Goal: Find specific page/section: Find specific page/section

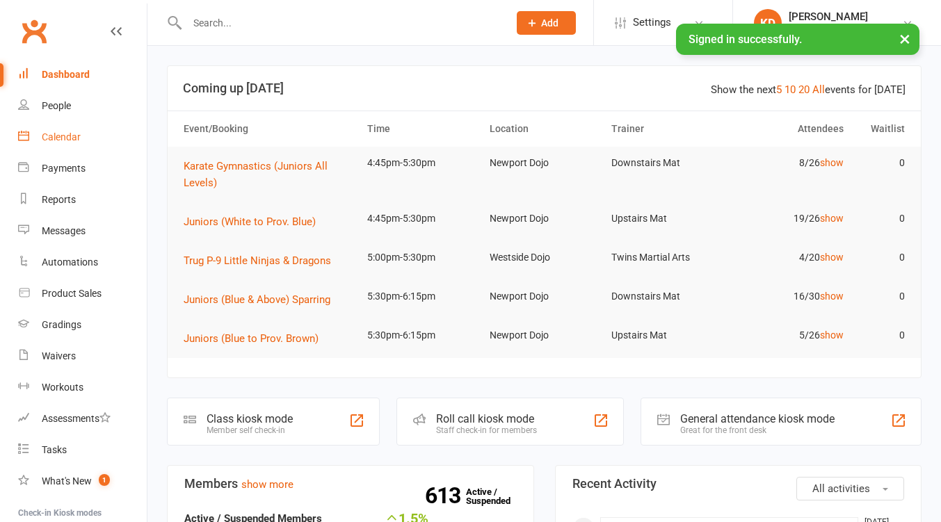
click at [65, 140] on div "Calendar" at bounding box center [61, 136] width 39 height 11
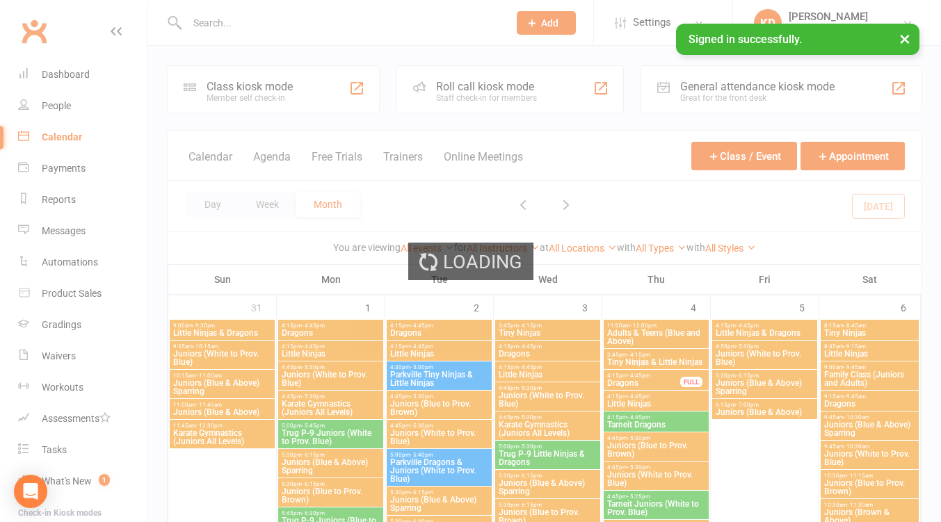
click at [516, 83] on div "Loading" at bounding box center [470, 261] width 941 height 522
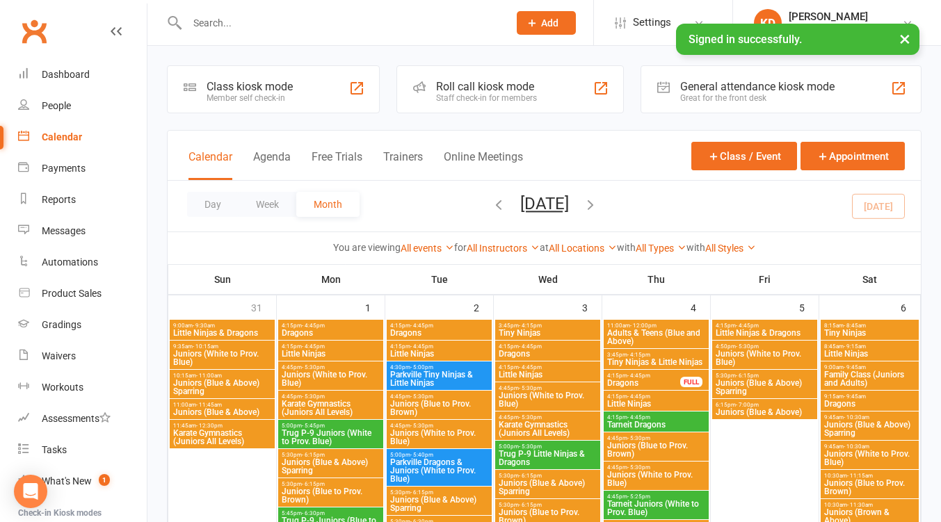
click at [516, 83] on div "Roll call kiosk mode" at bounding box center [486, 86] width 101 height 13
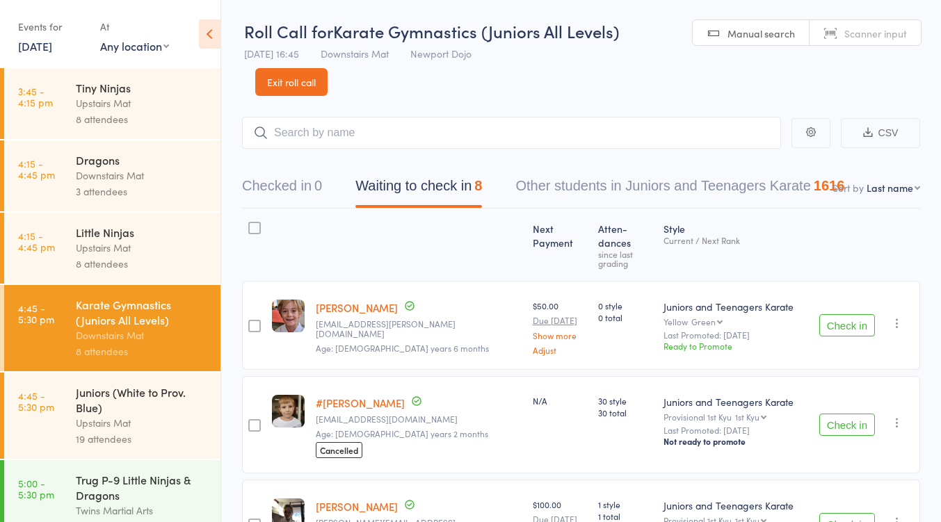
click at [304, 80] on link "Exit roll call" at bounding box center [291, 82] width 72 height 28
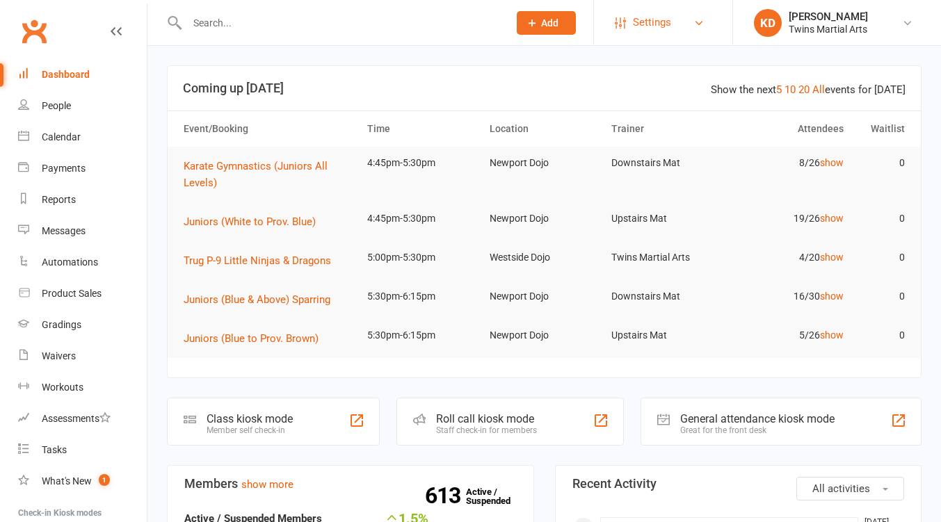
click at [694, 17] on icon at bounding box center [698, 22] width 11 height 11
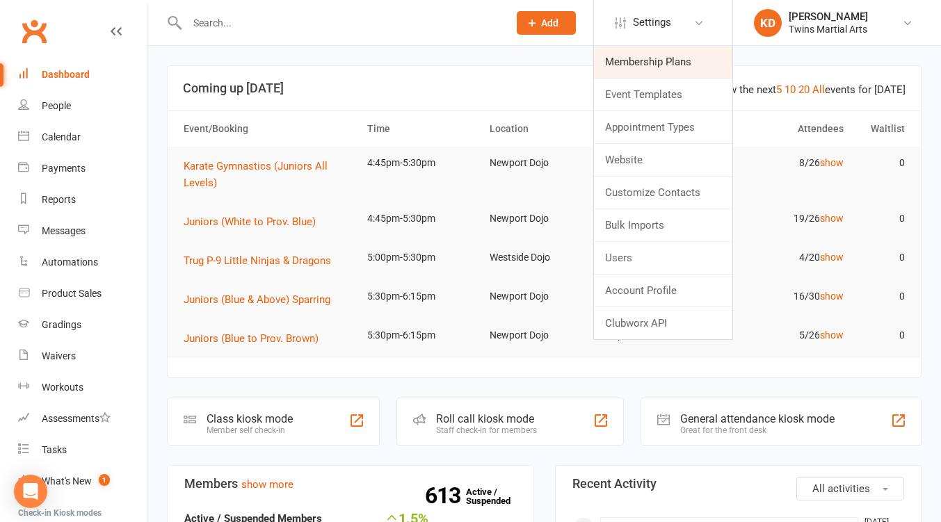
click at [691, 58] on link "Membership Plans" at bounding box center [663, 62] width 138 height 32
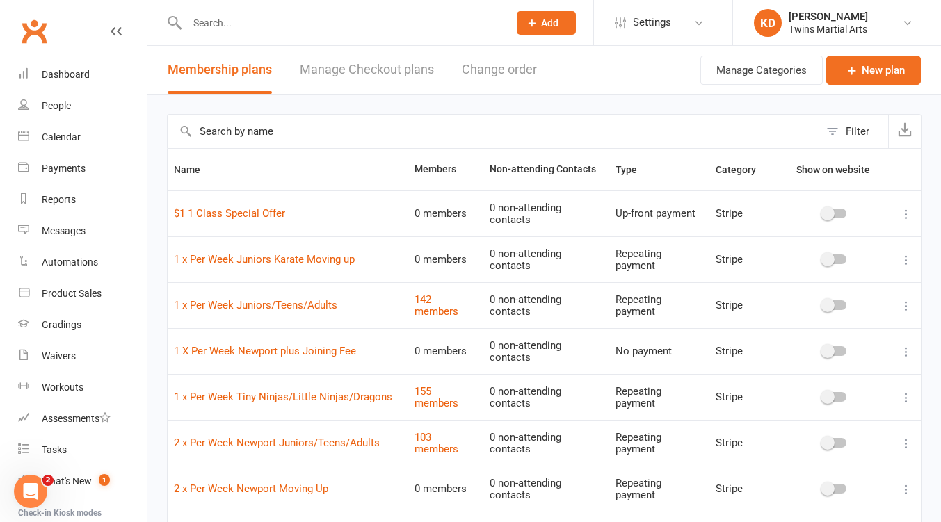
click at [404, 133] on input "text" at bounding box center [493, 131] width 651 height 33
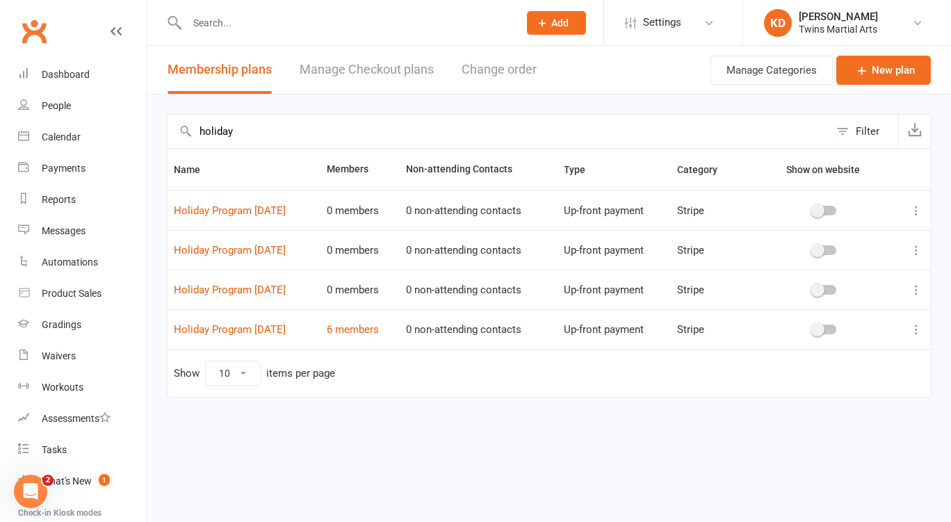
type input "holiday"
click at [368, 334] on link "6 members" at bounding box center [353, 329] width 52 height 13
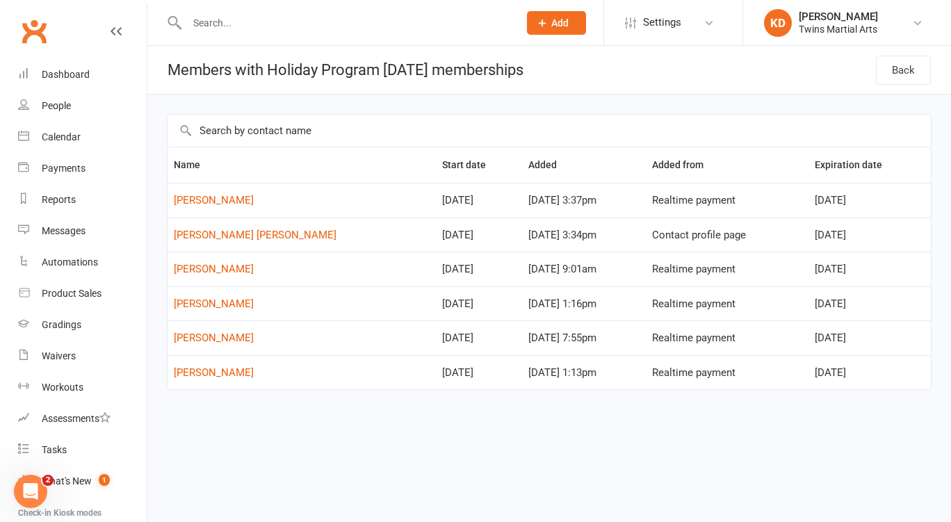
click at [35, 33] on link "Clubworx" at bounding box center [34, 31] width 35 height 35
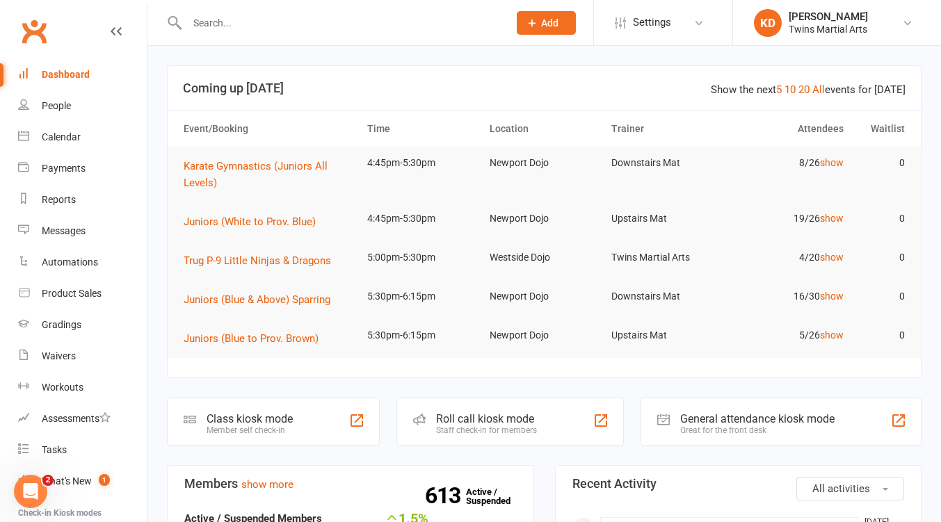
click at [43, 36] on link "Clubworx" at bounding box center [34, 31] width 35 height 35
click at [252, 34] on div at bounding box center [333, 22] width 332 height 45
click at [236, 24] on input "text" at bounding box center [341, 22] width 316 height 19
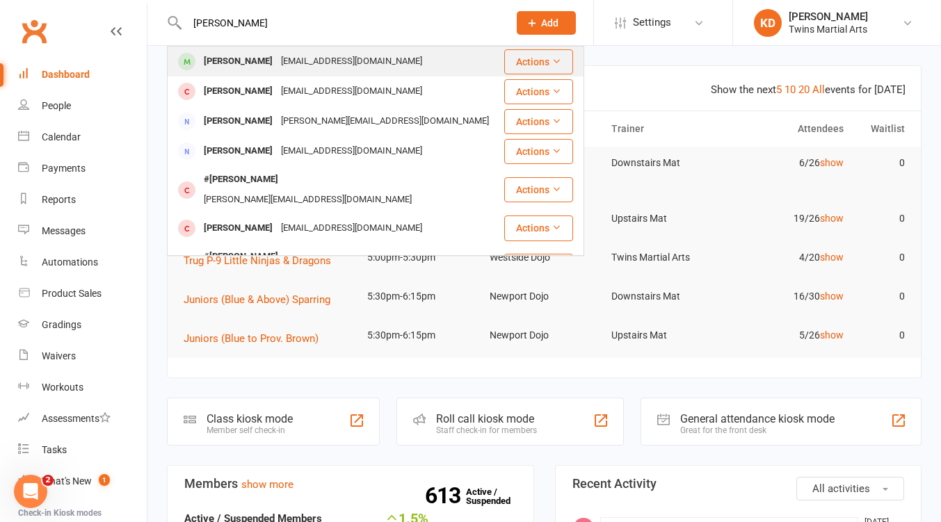
type input "sidney"
click at [277, 64] on div "jillandpaul77@gmail.com" at bounding box center [351, 61] width 149 height 20
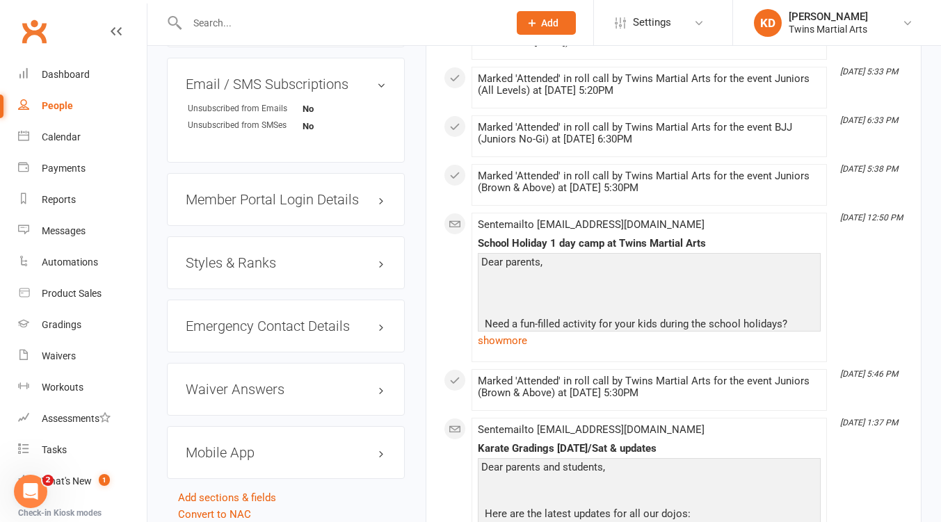
scroll to position [1406, 0]
click at [314, 288] on div "Styles & Ranks" at bounding box center [286, 262] width 238 height 53
click at [300, 270] on h3 "Styles & Ranks" at bounding box center [286, 261] width 200 height 15
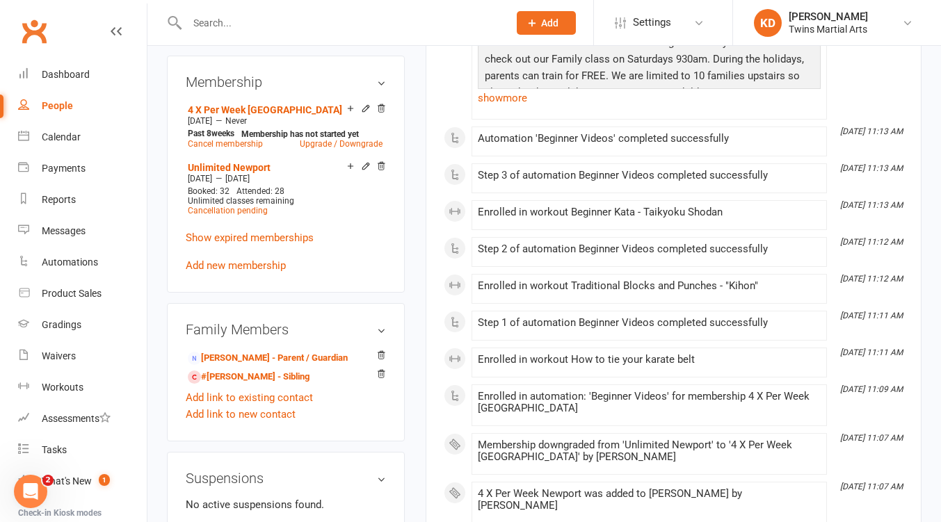
scroll to position [868, 0]
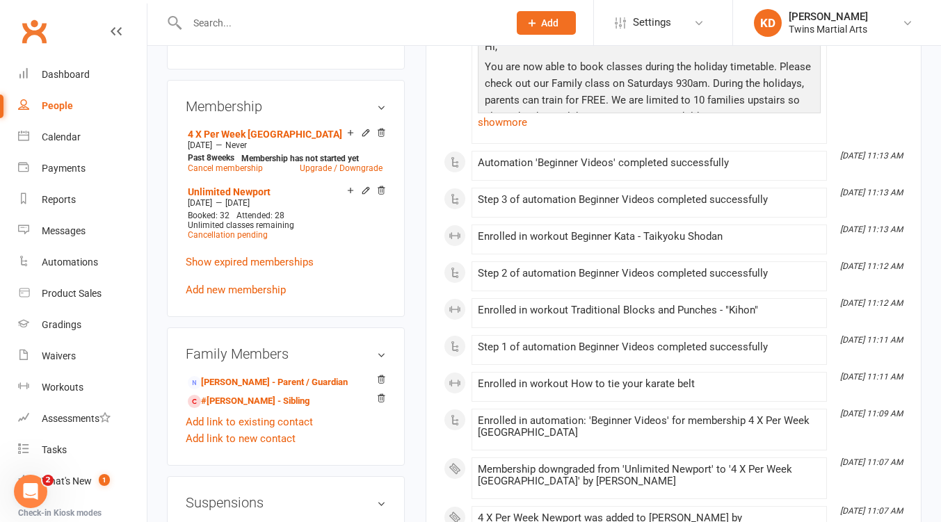
click at [256, 24] on input "text" at bounding box center [341, 22] width 316 height 19
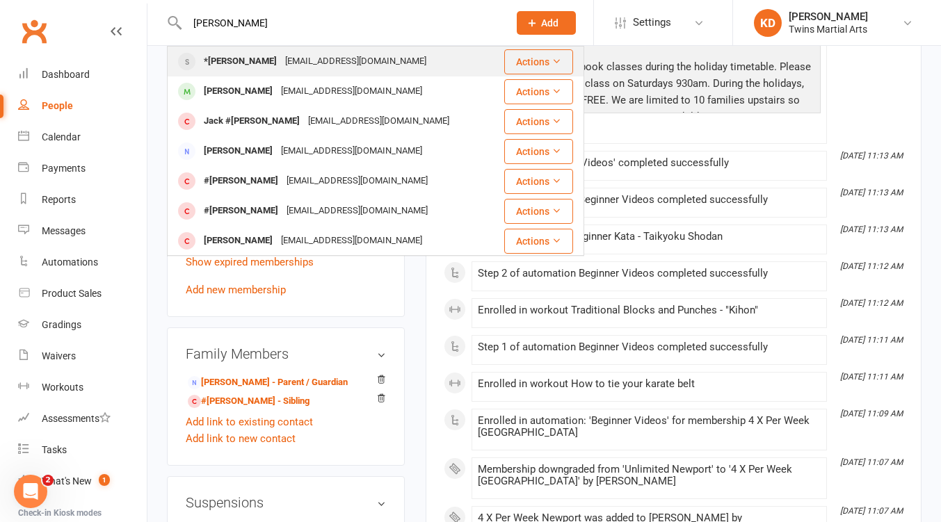
type input "jack downs"
click at [285, 65] on div "email.jasondowns@gmail.com" at bounding box center [355, 61] width 149 height 20
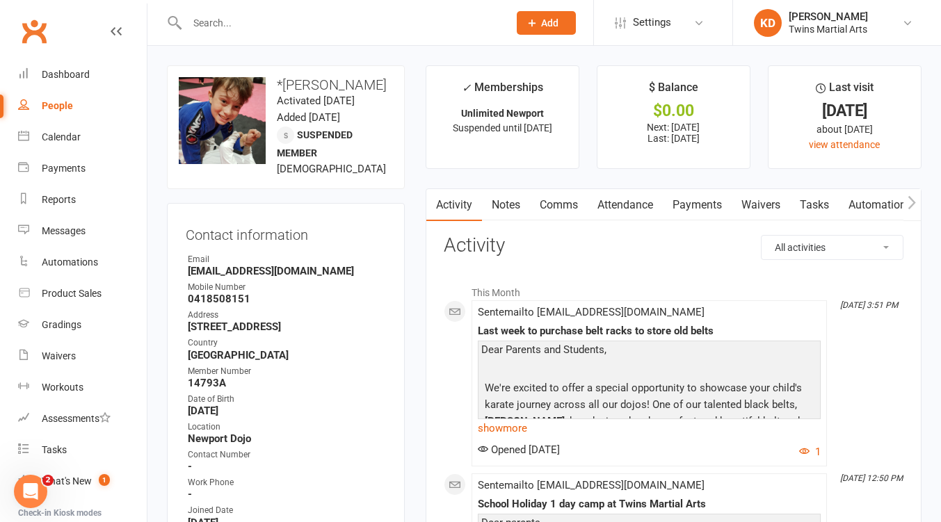
click at [248, 30] on input "text" at bounding box center [341, 22] width 316 height 19
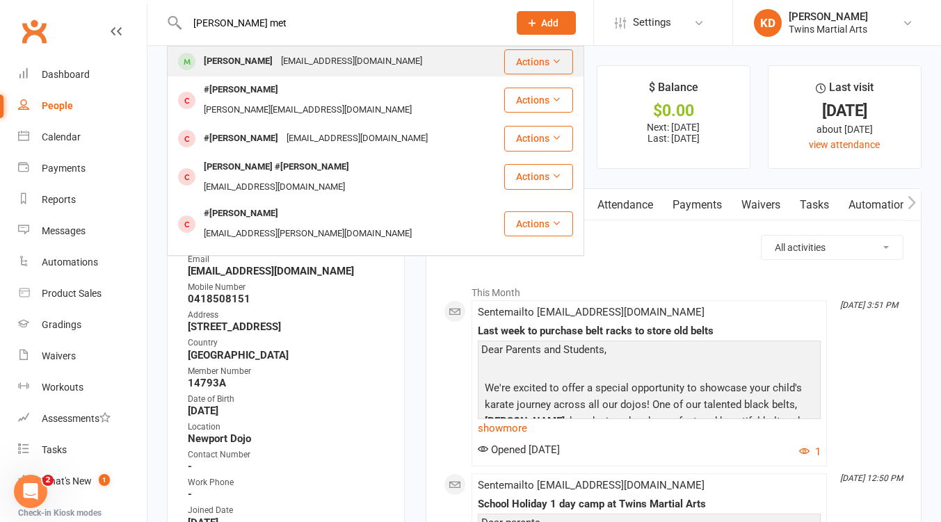
type input "lewis met"
click at [257, 62] on div "Lewis Metcalf" at bounding box center [238, 61] width 77 height 20
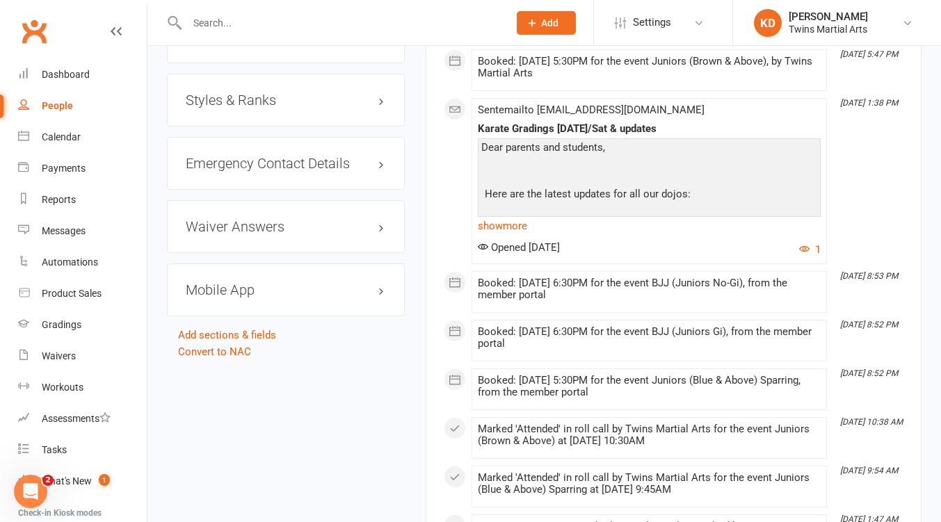
scroll to position [1390, 0]
click at [234, 107] on h3 "Styles & Ranks" at bounding box center [286, 99] width 200 height 15
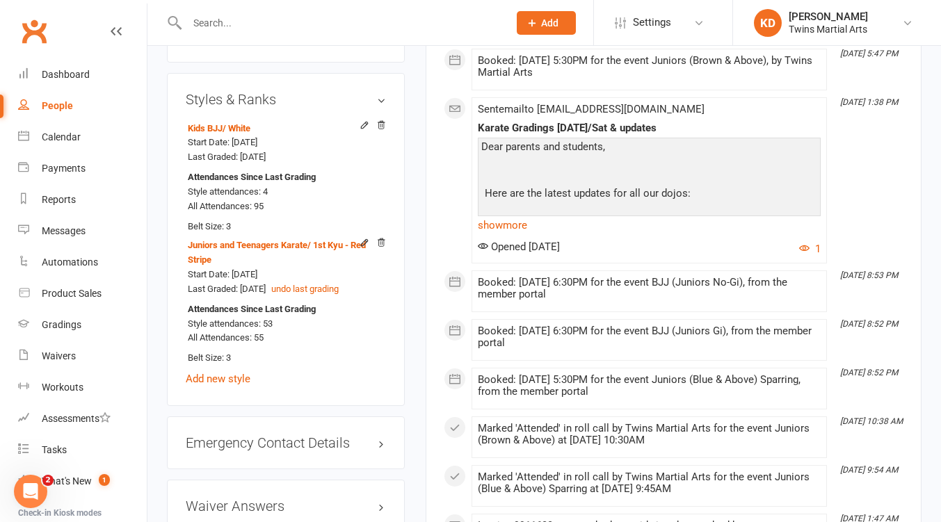
click at [246, 20] on input "text" at bounding box center [341, 22] width 316 height 19
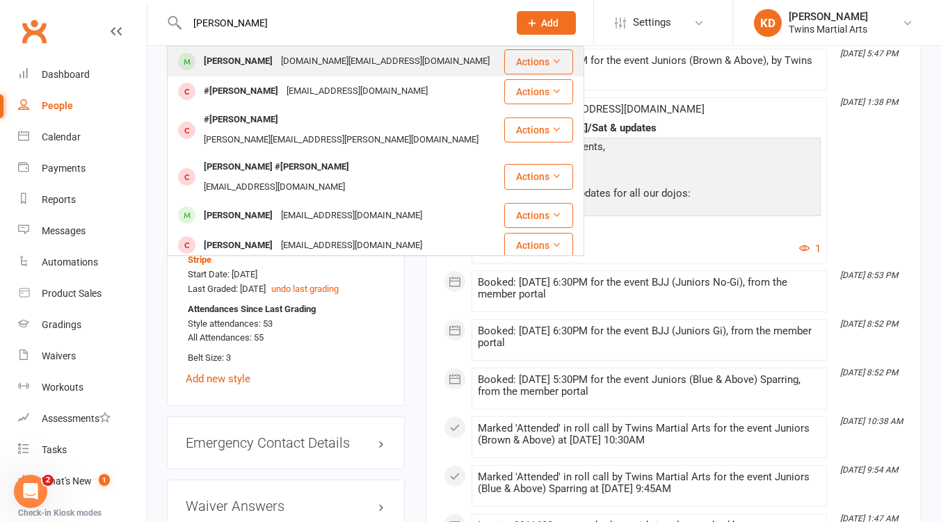
type input "lucas ng"
click at [277, 72] on div "jeanyann.ng@gmail.com" at bounding box center [385, 61] width 217 height 20
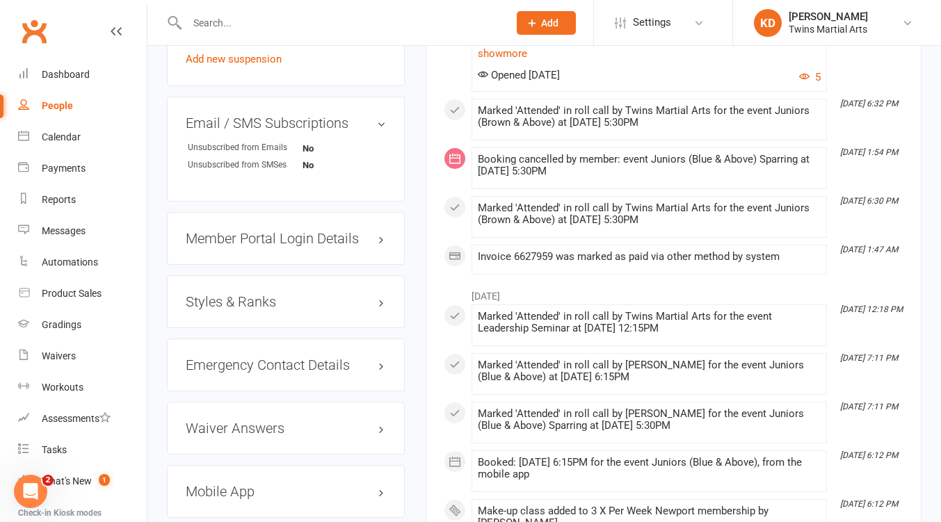
scroll to position [1280, 0]
click at [263, 329] on div "Styles & Ranks" at bounding box center [286, 303] width 238 height 53
click at [260, 311] on h3 "Styles & Ranks" at bounding box center [286, 302] width 200 height 15
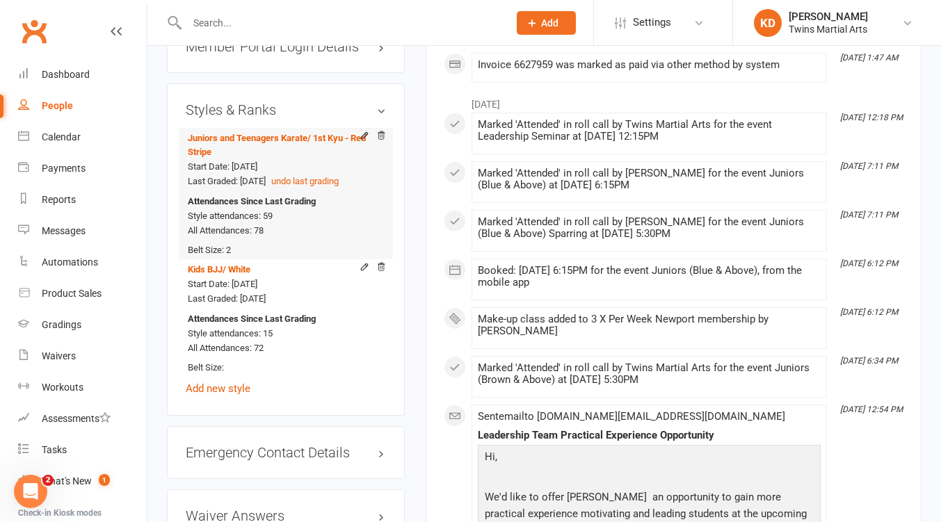
scroll to position [1474, 0]
click at [225, 23] on input "text" at bounding box center [341, 22] width 316 height 19
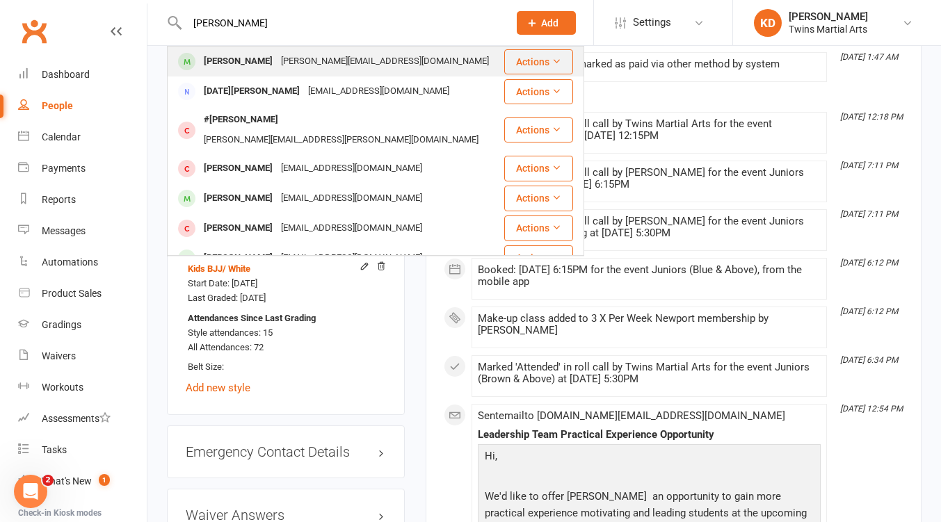
type input "lucian"
click at [240, 56] on div "[PERSON_NAME]" at bounding box center [238, 61] width 77 height 20
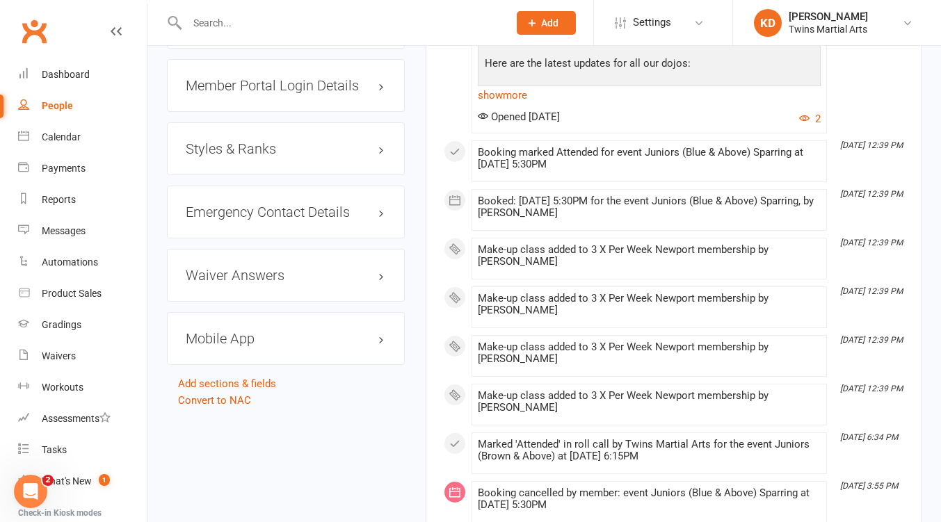
scroll to position [1476, 0]
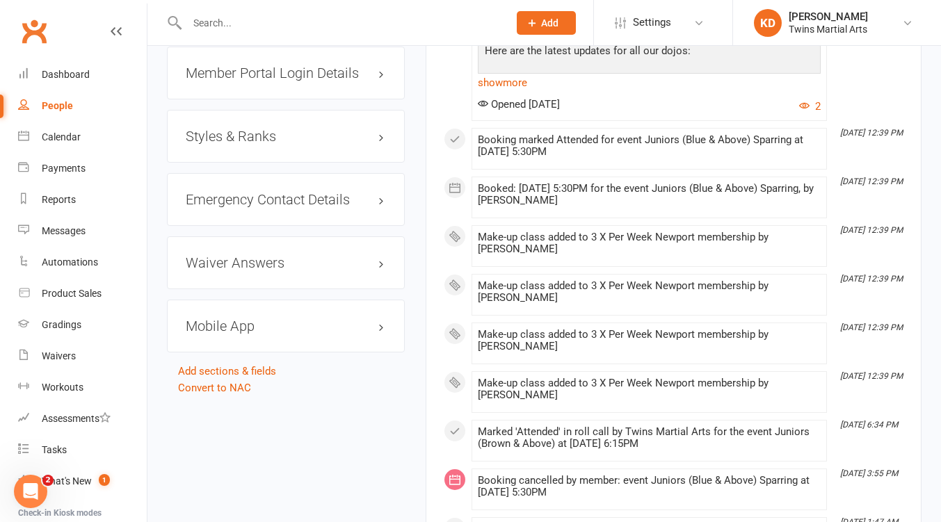
click at [259, 144] on h3 "Styles & Ranks" at bounding box center [286, 136] width 200 height 15
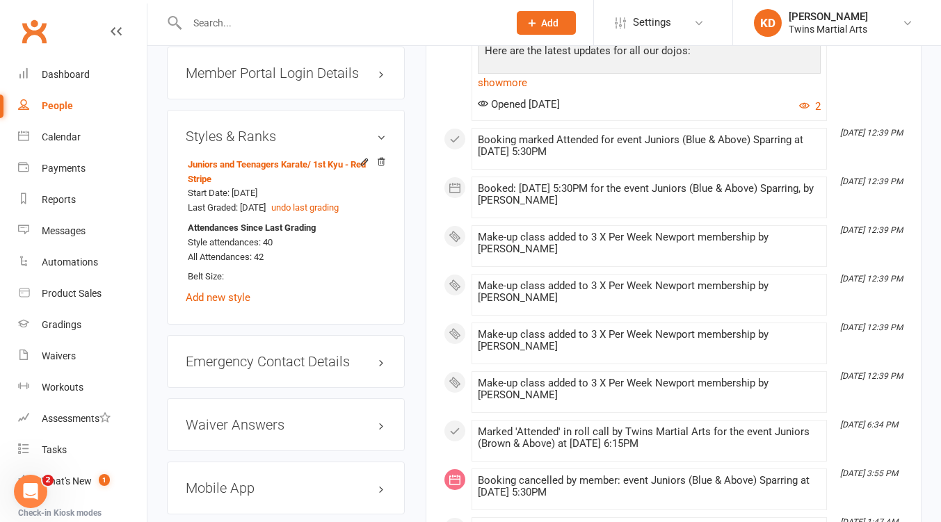
click at [219, 26] on input "text" at bounding box center [341, 22] width 316 height 19
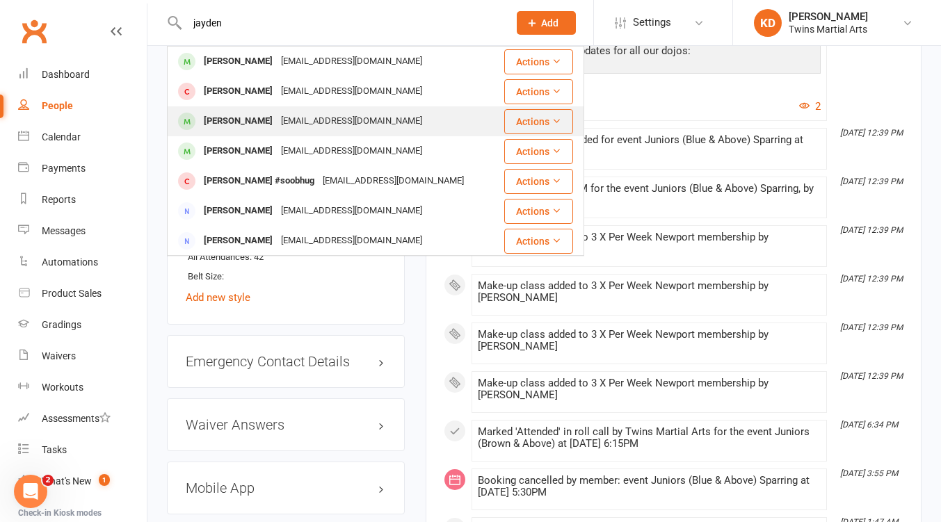
type input "jayden"
click at [263, 120] on div "Jayden Jia Yinn Chong" at bounding box center [238, 121] width 77 height 20
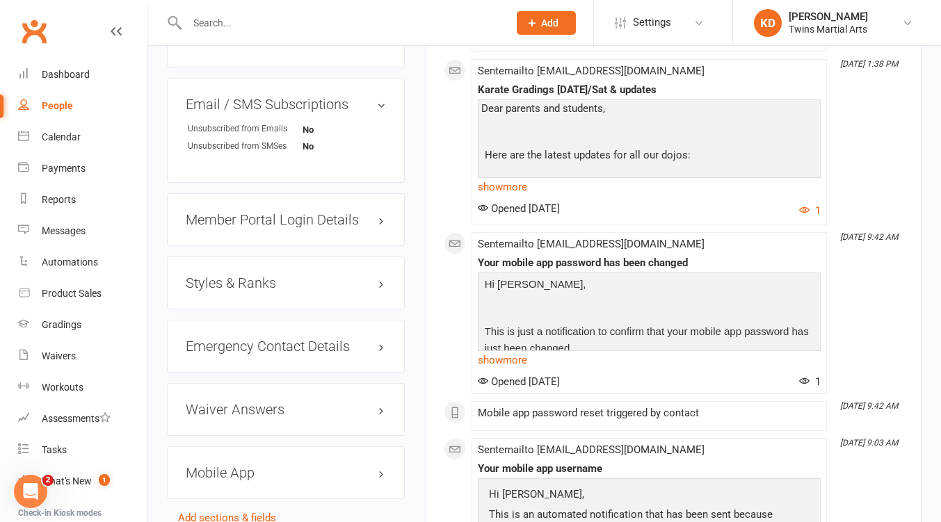
scroll to position [1269, 0]
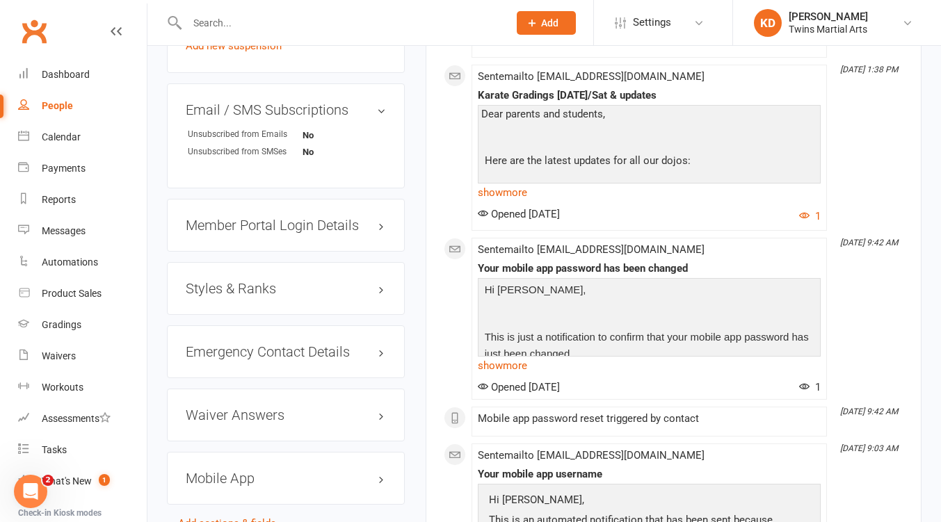
click at [255, 296] on h3 "Styles & Ranks" at bounding box center [286, 288] width 200 height 15
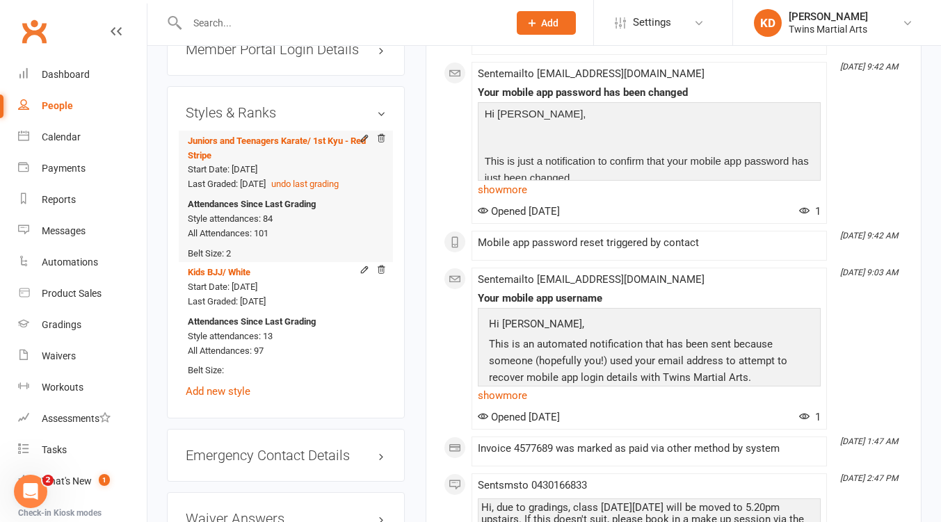
scroll to position [1446, 0]
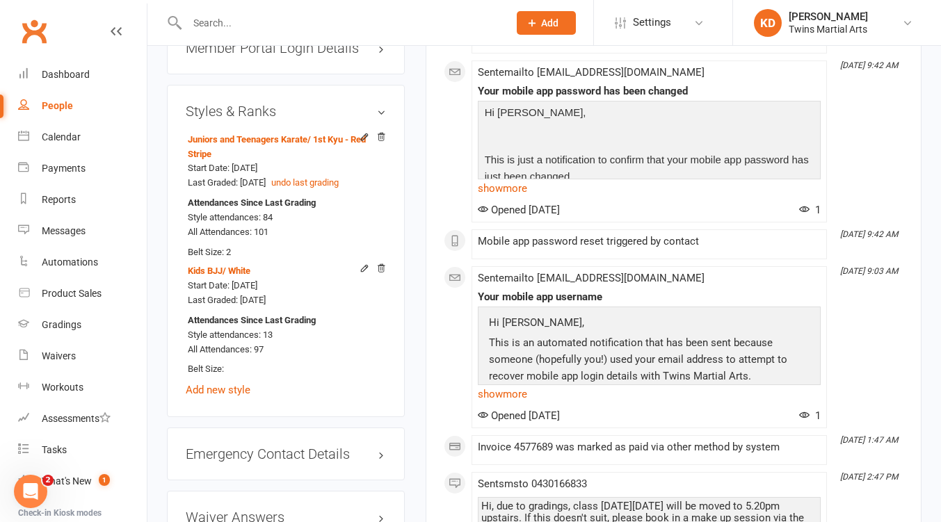
click at [221, 23] on input "text" at bounding box center [341, 22] width 316 height 19
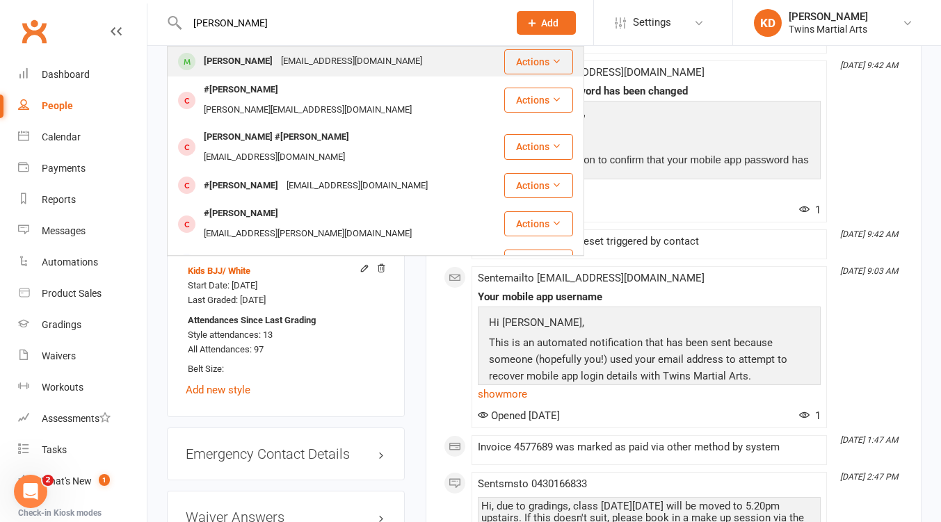
type input "lewis metcal"
click at [287, 56] on div "shelle19@hotmail.com" at bounding box center [351, 61] width 149 height 20
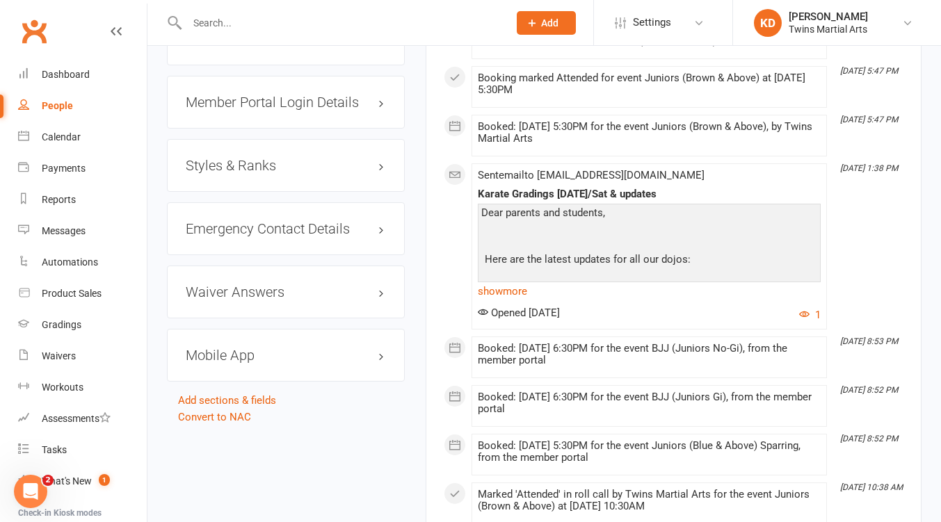
scroll to position [1324, 0]
click at [268, 174] on h3 "Styles & Ranks" at bounding box center [286, 165] width 200 height 15
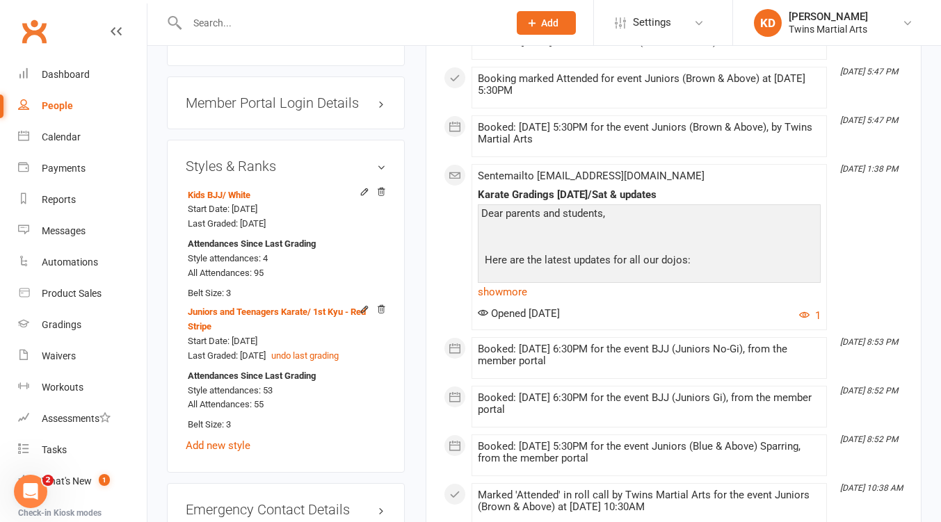
click at [225, 24] on input "text" at bounding box center [341, 22] width 316 height 19
type input "lucas ng"
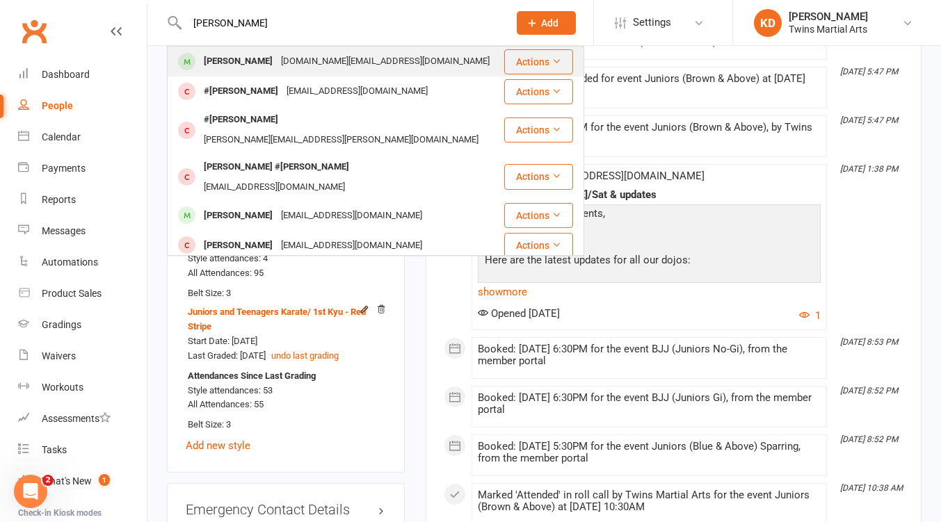
click at [277, 63] on div "jeanyann.ng@gmail.com" at bounding box center [385, 61] width 217 height 20
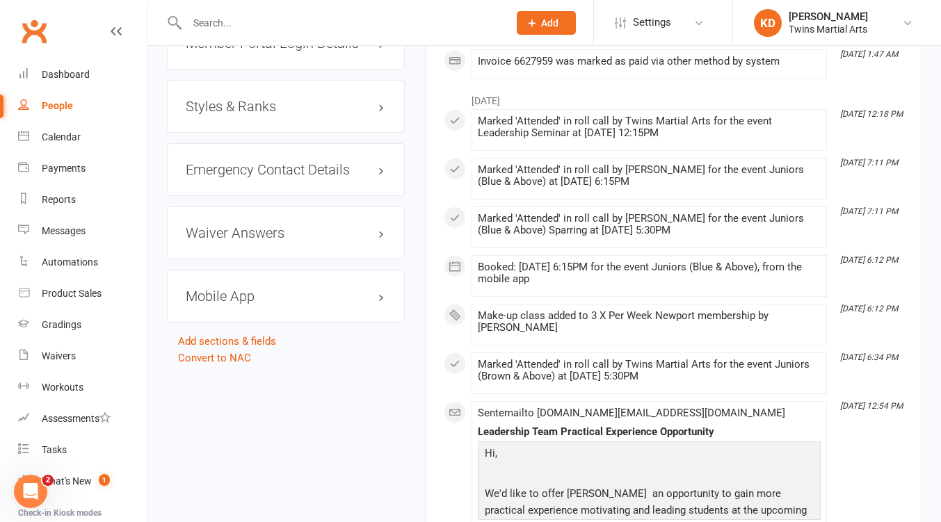
scroll to position [1476, 0]
click at [247, 115] on h3 "Styles & Ranks" at bounding box center [286, 106] width 200 height 15
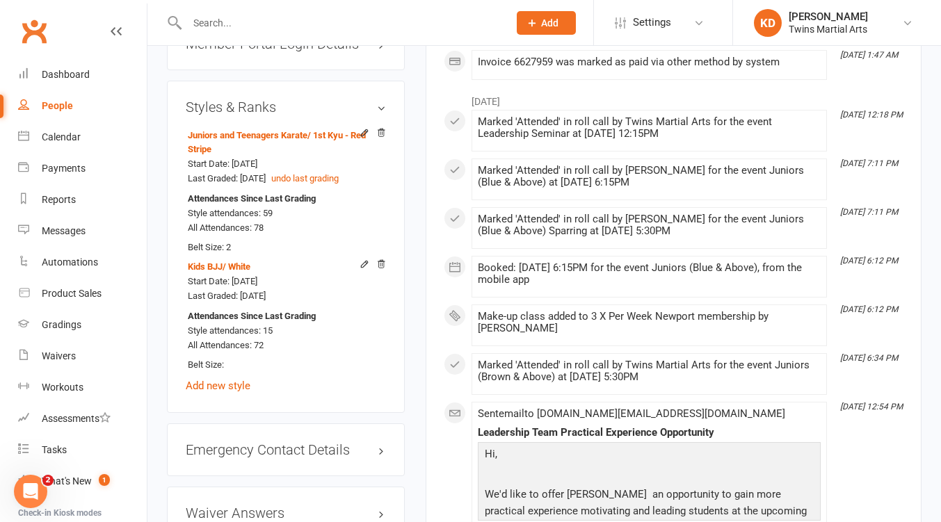
click at [225, 34] on div at bounding box center [333, 22] width 332 height 45
click at [220, 30] on input "text" at bounding box center [341, 22] width 316 height 19
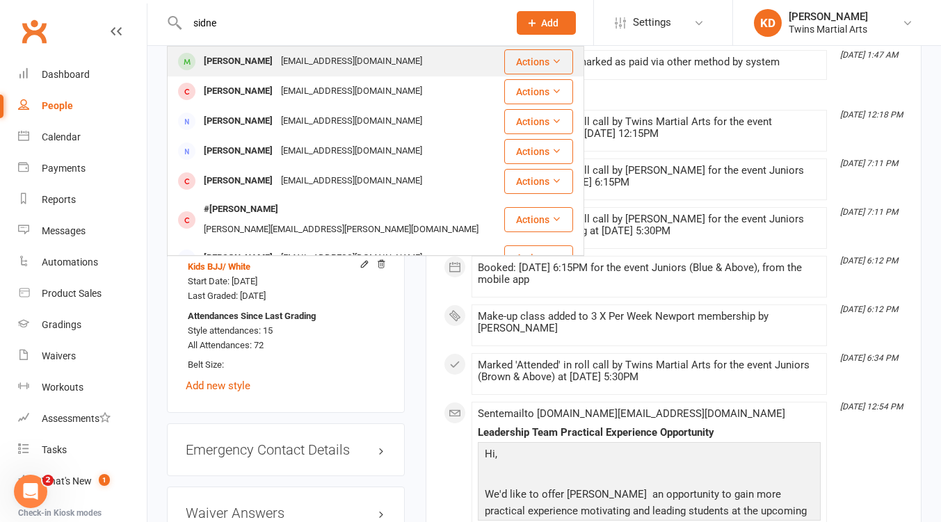
type input "sidne"
click at [242, 57] on div "Sidney Ilett" at bounding box center [238, 61] width 77 height 20
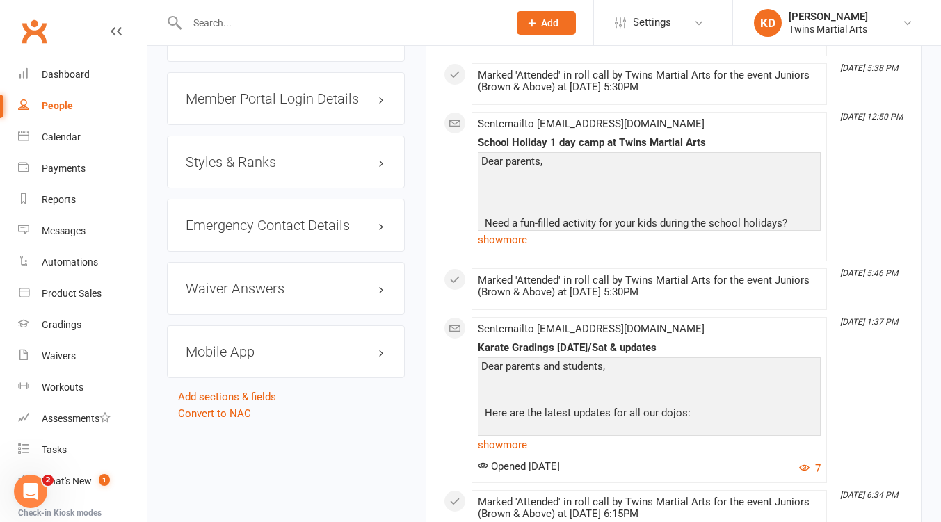
scroll to position [1508, 0]
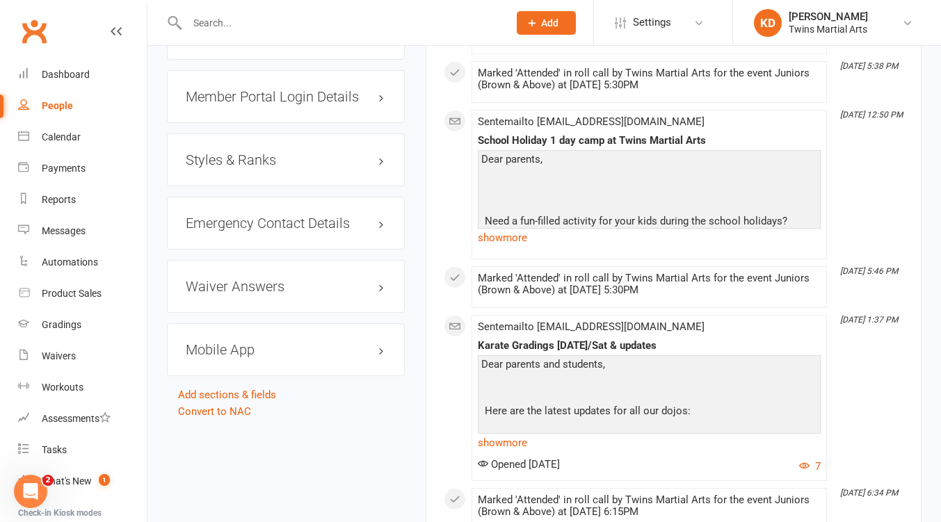
click at [265, 168] on h3 "Styles & Ranks" at bounding box center [286, 159] width 200 height 15
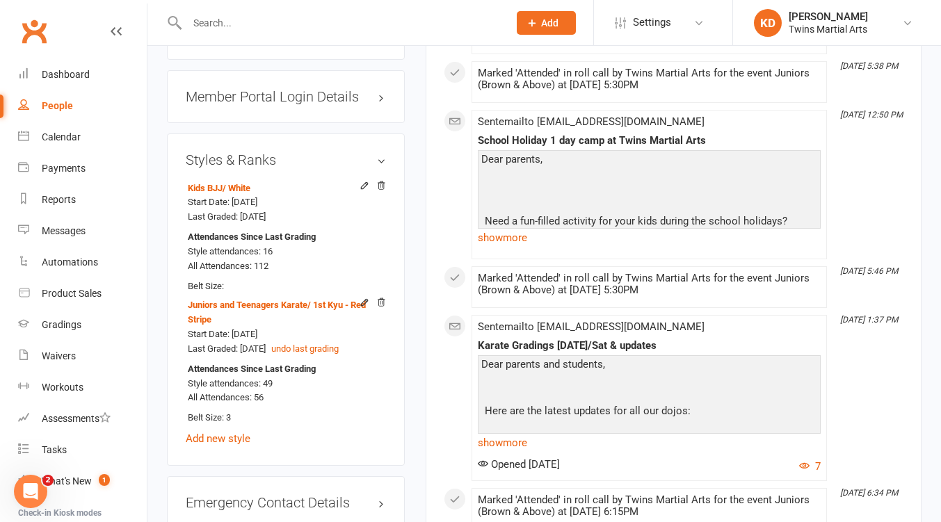
click at [239, 22] on input "text" at bounding box center [341, 22] width 316 height 19
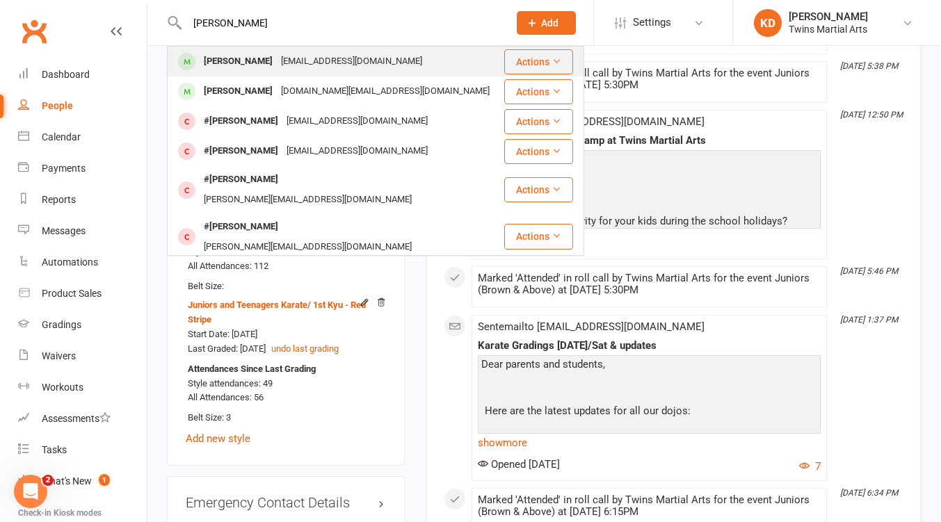
type input "jack lubnt"
click at [277, 60] on div "abigaillunt70@gmail.com" at bounding box center [351, 61] width 149 height 20
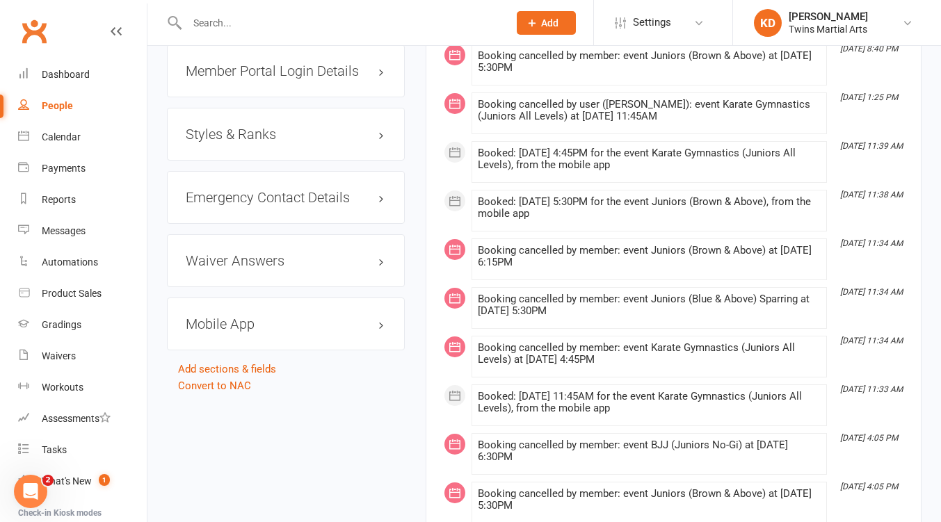
scroll to position [1429, 0]
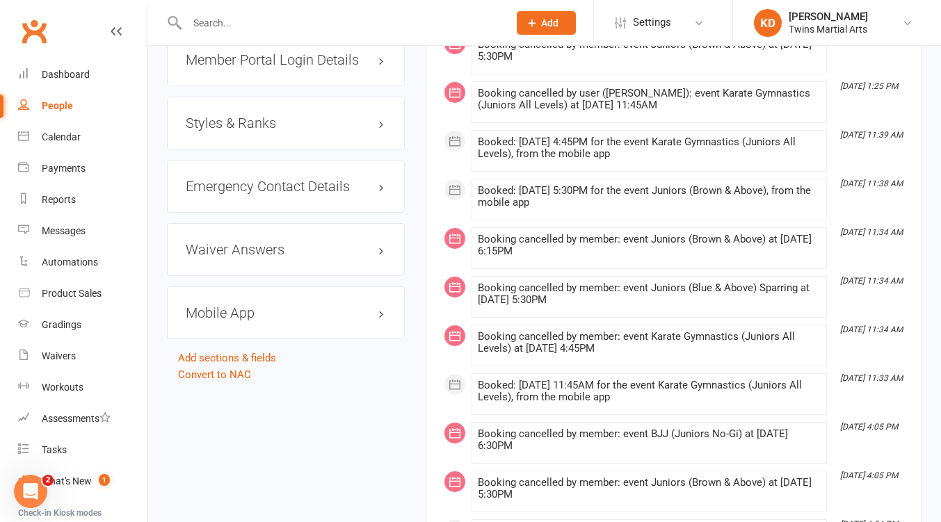
click at [234, 131] on h3 "Styles & Ranks" at bounding box center [286, 122] width 200 height 15
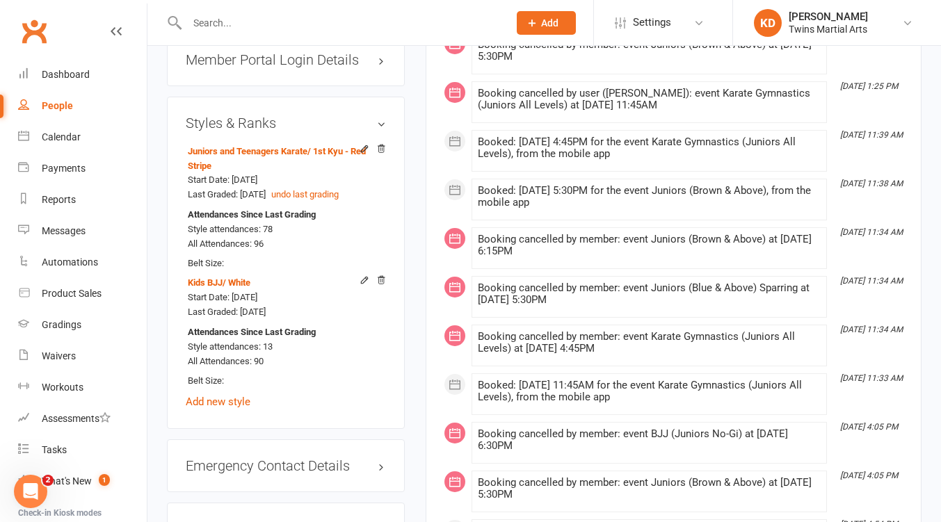
click at [211, 19] on input "text" at bounding box center [341, 22] width 316 height 19
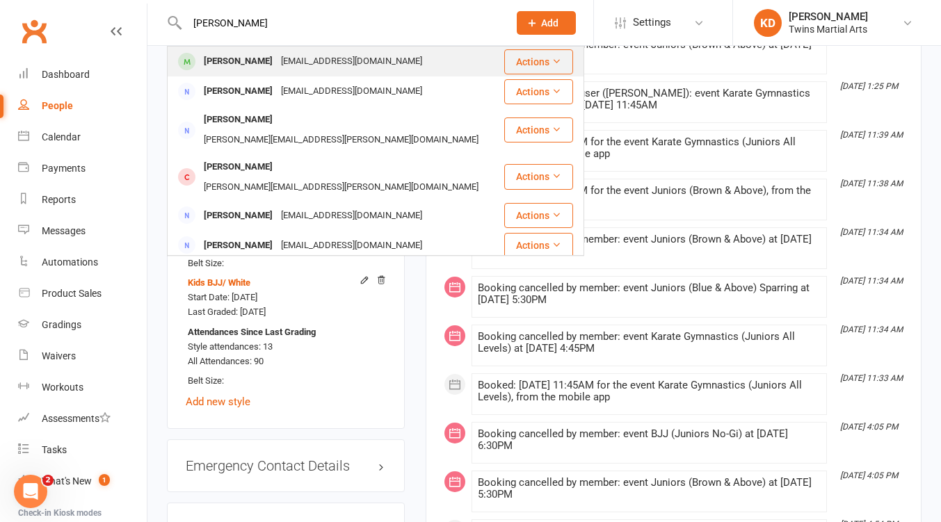
type input "elodie young"
click at [234, 60] on div "[PERSON_NAME]" at bounding box center [238, 61] width 77 height 20
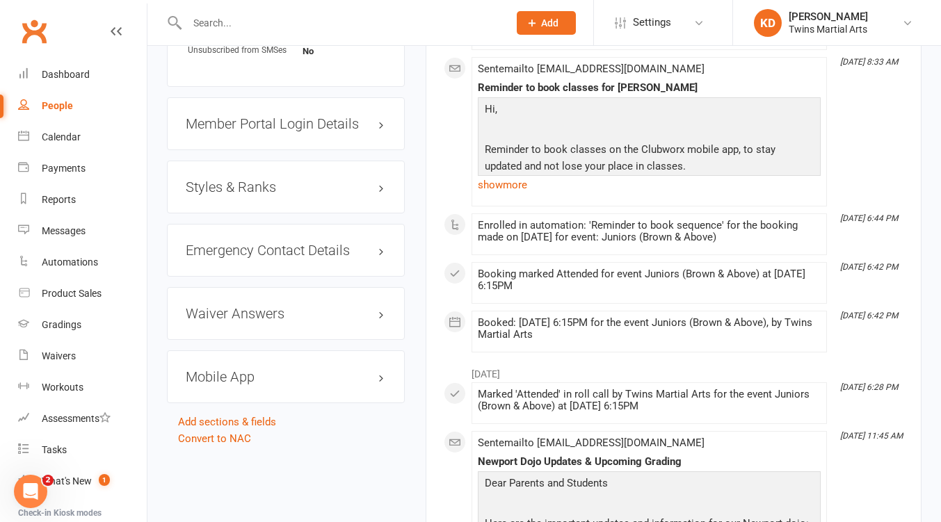
scroll to position [1472, 0]
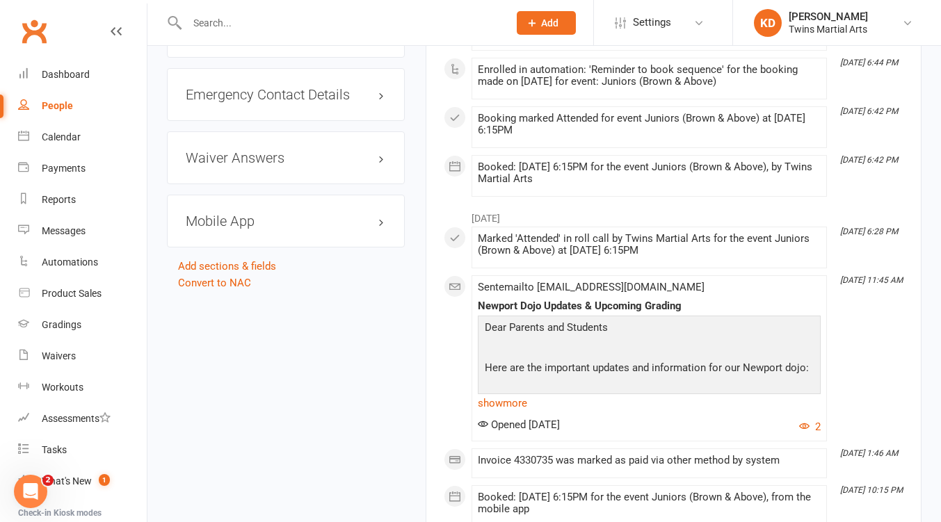
click at [243, 39] on h3 "Styles & Ranks" at bounding box center [286, 31] width 200 height 15
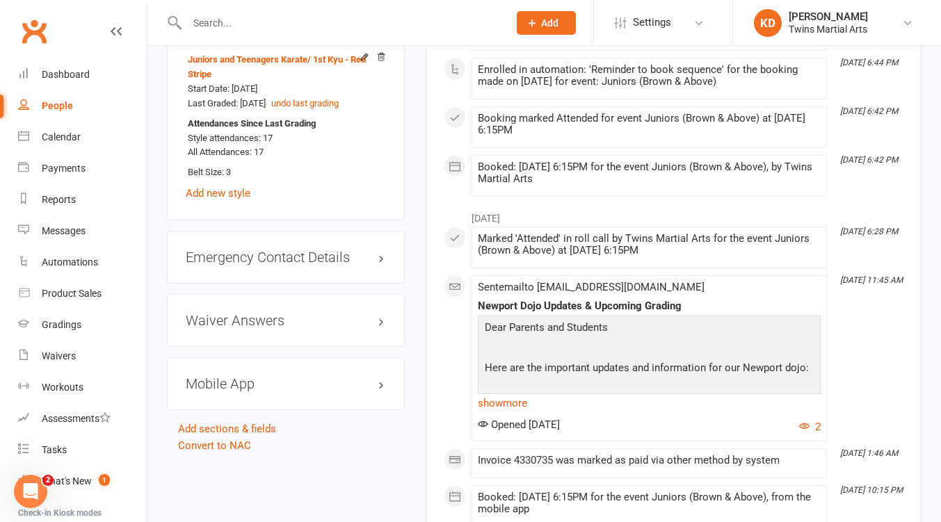
click at [231, 12] on div at bounding box center [333, 22] width 332 height 45
click at [227, 16] on input "text" at bounding box center [341, 22] width 316 height 19
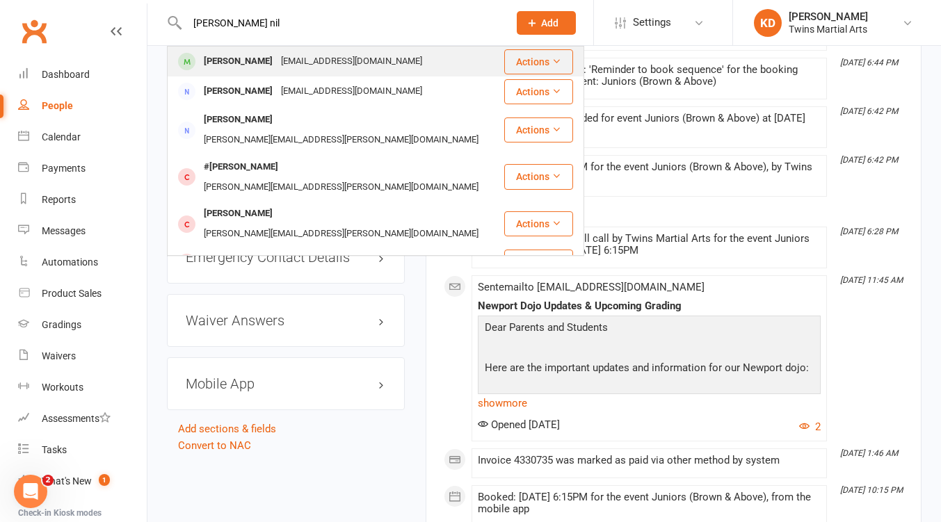
type input "avery nil"
click at [242, 59] on div "Avery Nilsson" at bounding box center [238, 61] width 77 height 20
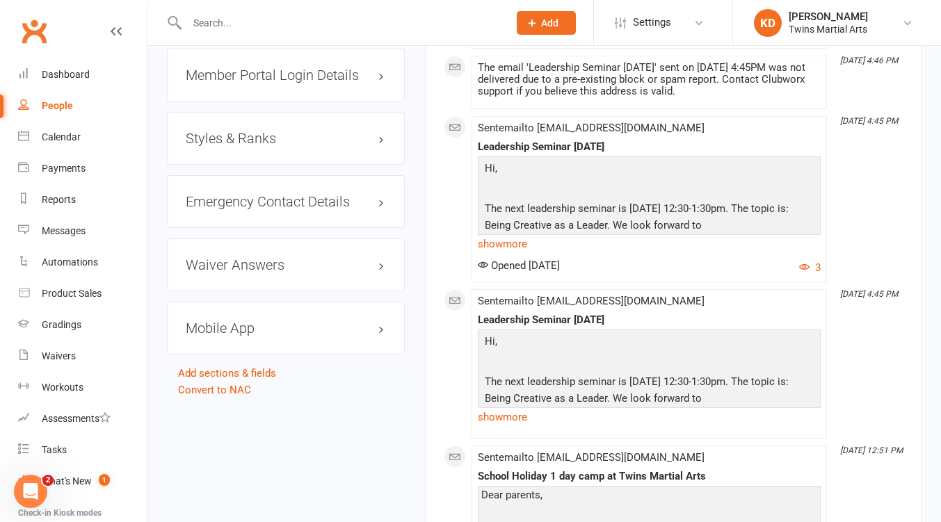
scroll to position [1415, 0]
click at [273, 163] on div "Styles & Ranks" at bounding box center [286, 137] width 238 height 53
click at [259, 145] on h3 "Styles & Ranks" at bounding box center [286, 137] width 200 height 15
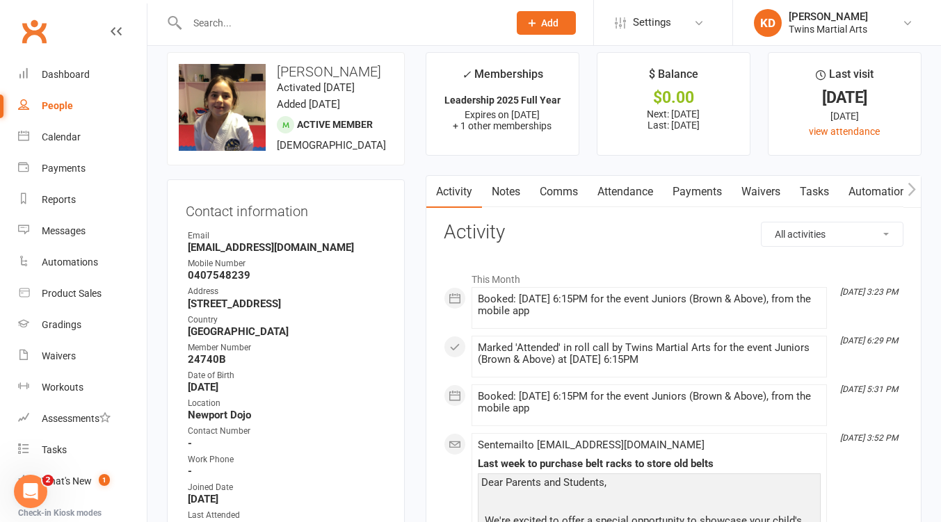
scroll to position [0, 0]
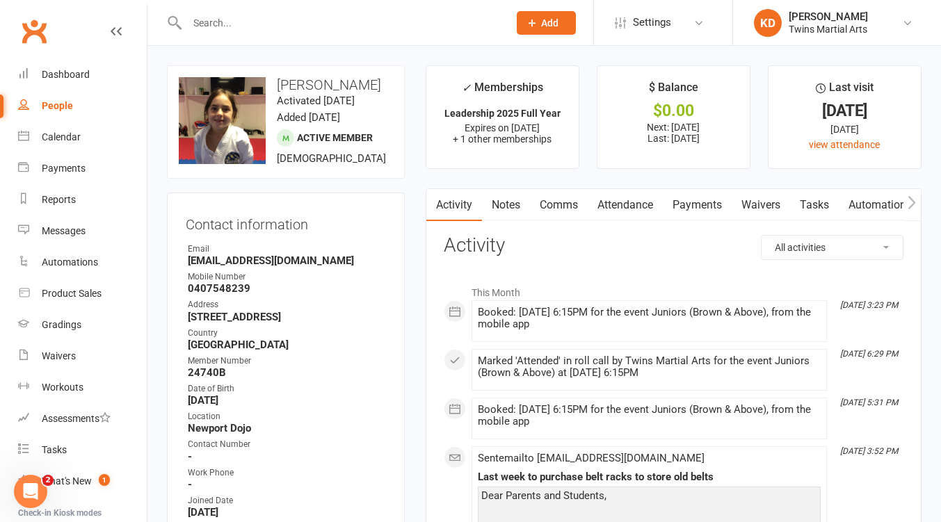
click at [211, 29] on input "text" at bounding box center [341, 22] width 316 height 19
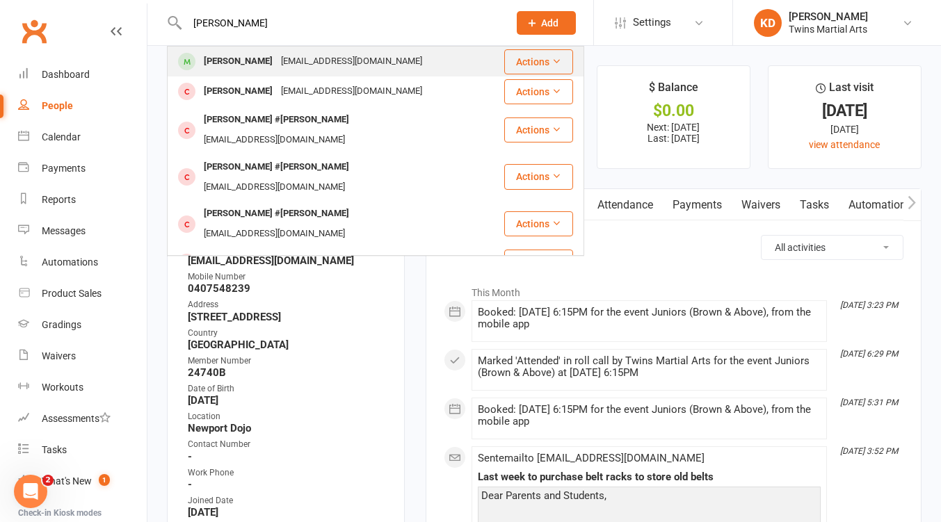
type input "oliver ry"
click at [244, 59] on div "Oliver Ryan" at bounding box center [238, 61] width 77 height 20
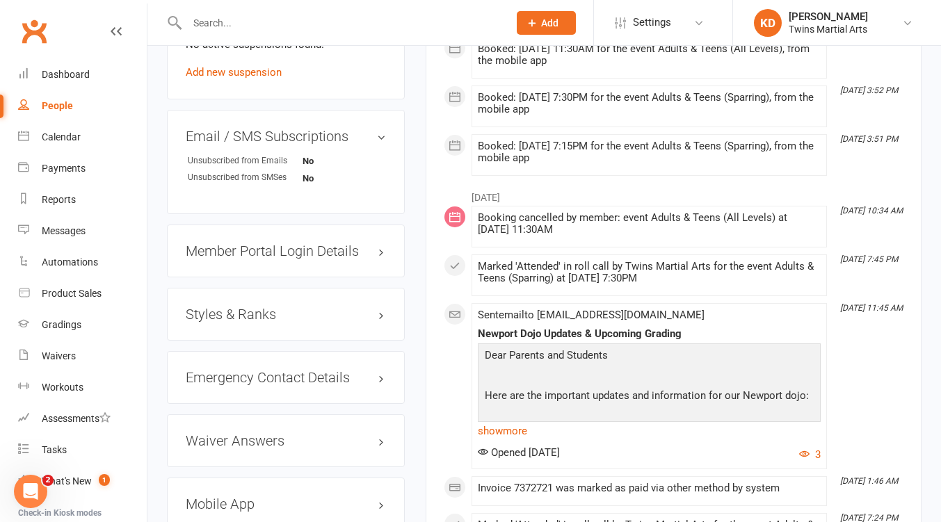
scroll to position [1212, 0]
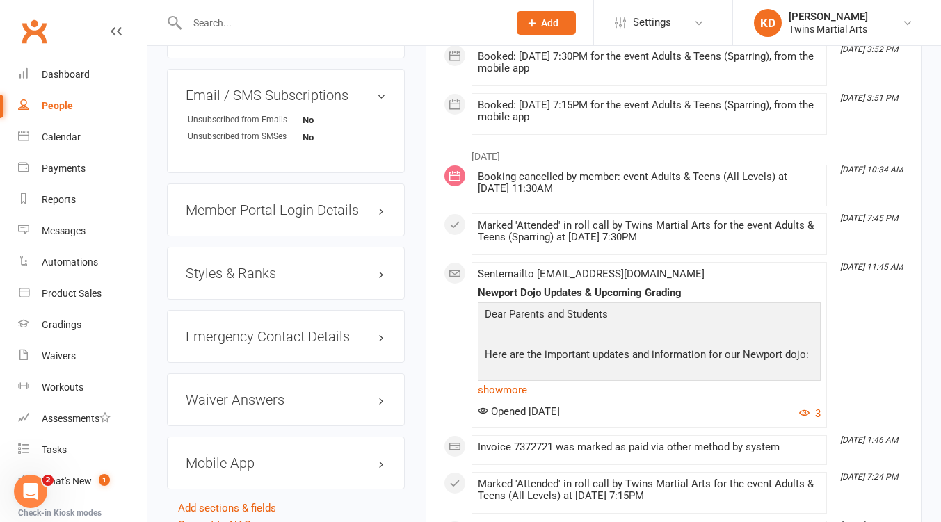
click at [270, 281] on h3 "Styles & Ranks" at bounding box center [286, 273] width 200 height 15
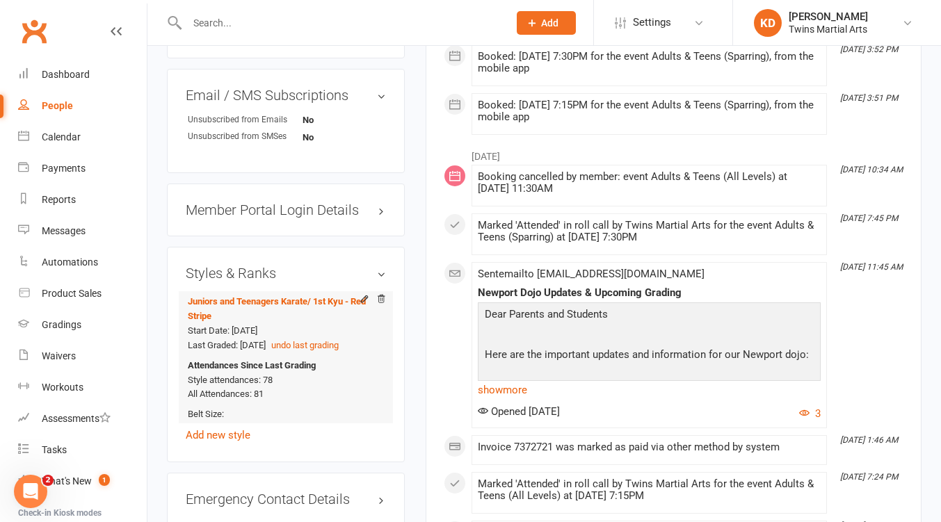
scroll to position [1336, 0]
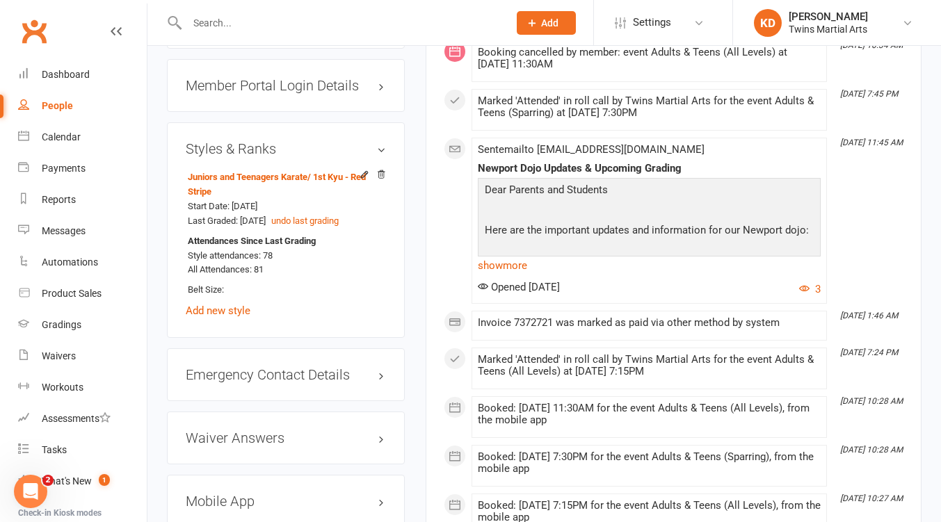
click at [238, 24] on input "text" at bounding box center [341, 22] width 316 height 19
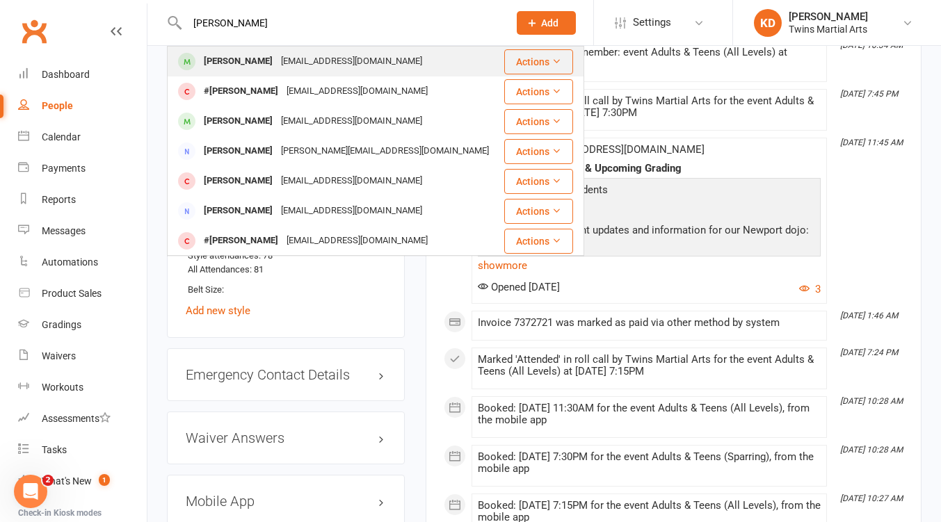
type input "aidan ryan"
click at [277, 57] on div "amandaryan82@hotmail.com" at bounding box center [351, 61] width 149 height 20
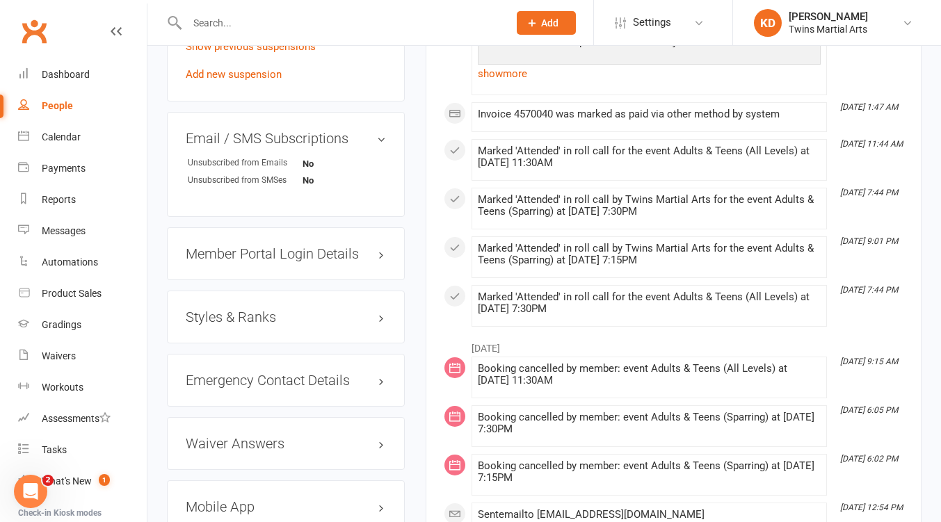
scroll to position [1241, 0]
click at [258, 343] on div "Styles & Ranks" at bounding box center [286, 316] width 238 height 53
click at [256, 324] on h3 "Styles & Ranks" at bounding box center [286, 316] width 200 height 15
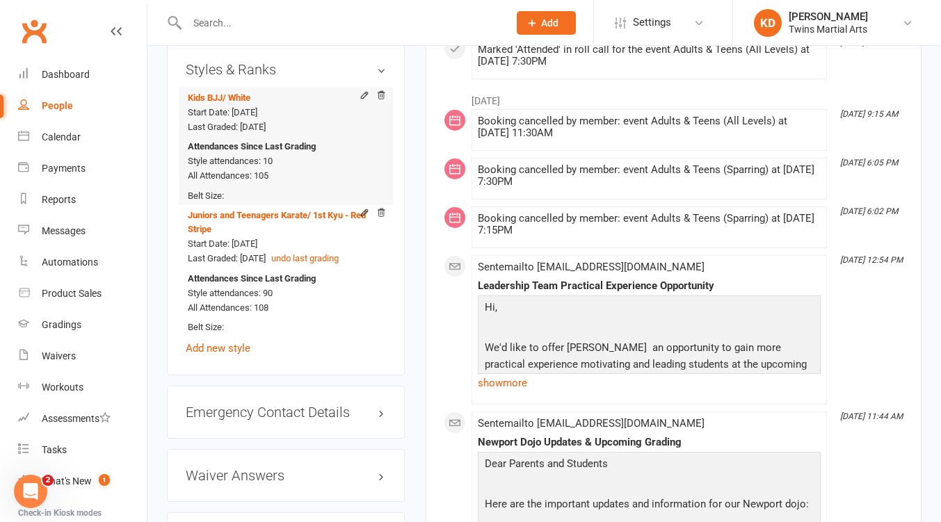
scroll to position [1491, 0]
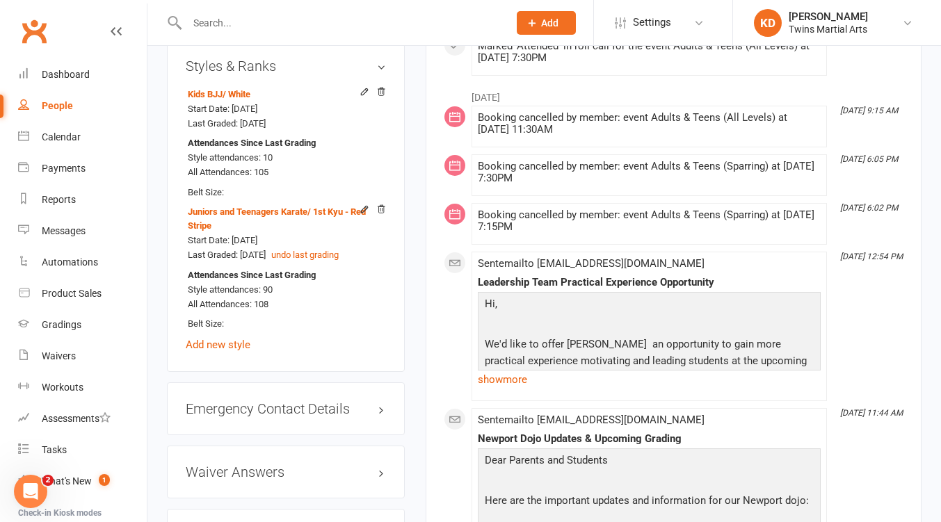
click at [259, 26] on input "text" at bounding box center [341, 22] width 316 height 19
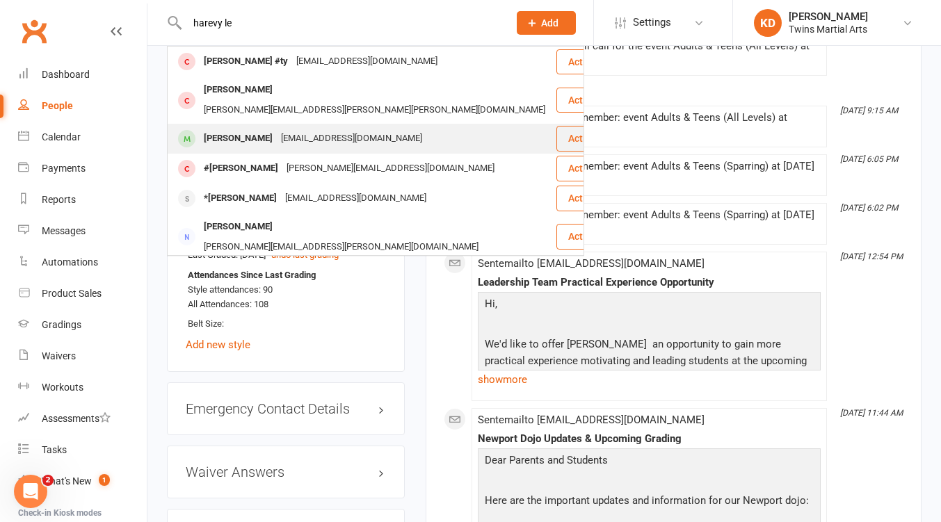
type input "harevy le"
click at [277, 129] on div "Harvey Le Marshall" at bounding box center [238, 139] width 77 height 20
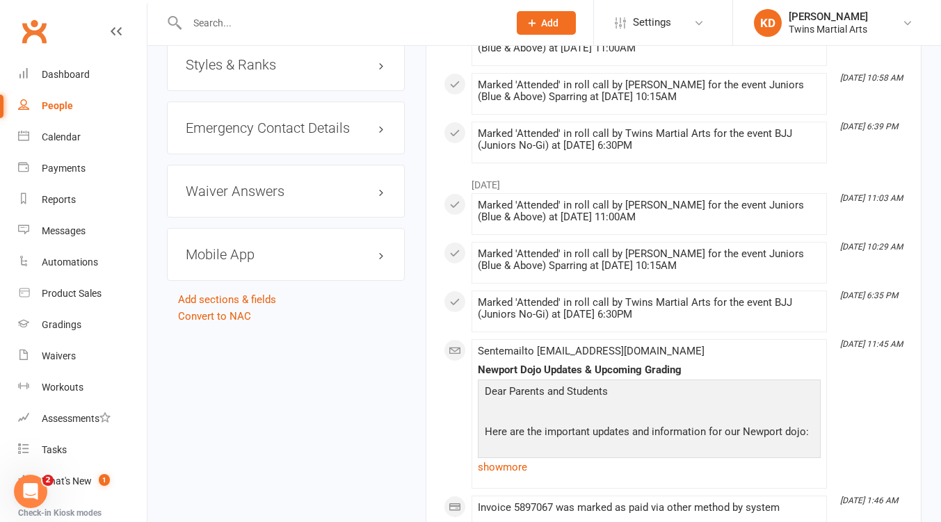
scroll to position [1426, 0]
click at [268, 72] on h3 "Styles & Ranks" at bounding box center [286, 63] width 200 height 15
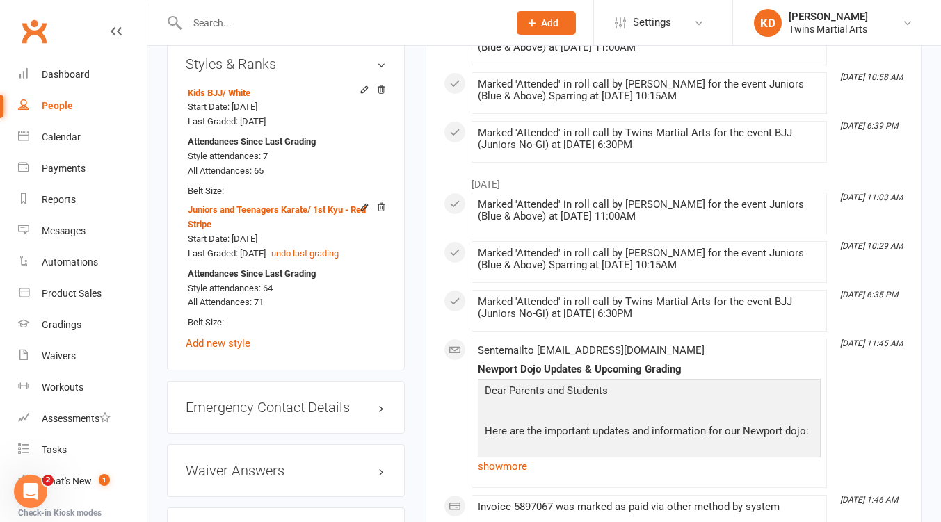
click at [225, 24] on input "text" at bounding box center [341, 22] width 316 height 19
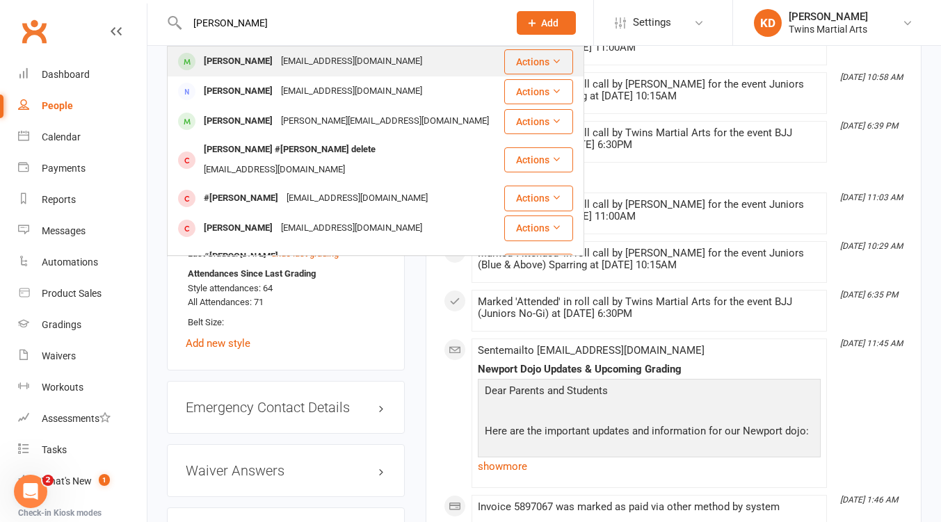
type input "finn tay"
click at [250, 59] on div "Finn Taylor" at bounding box center [238, 61] width 77 height 20
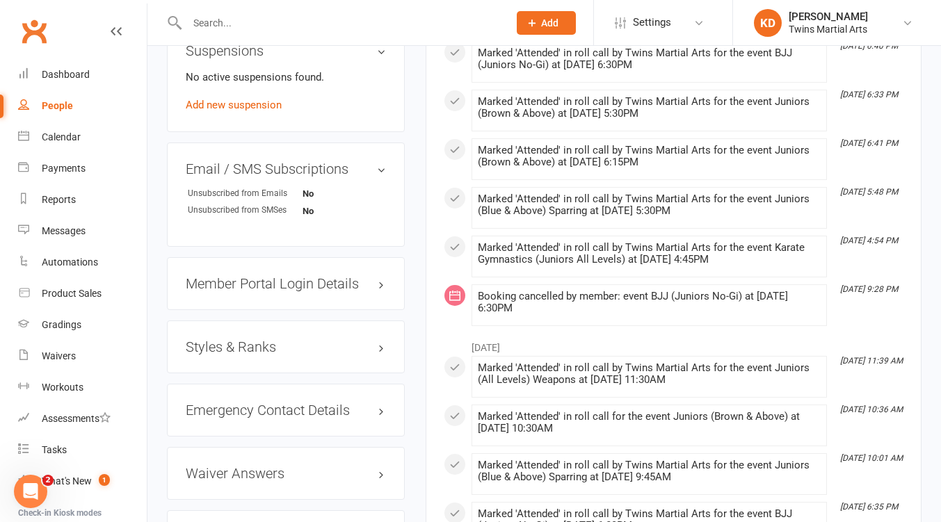
scroll to position [1205, 0]
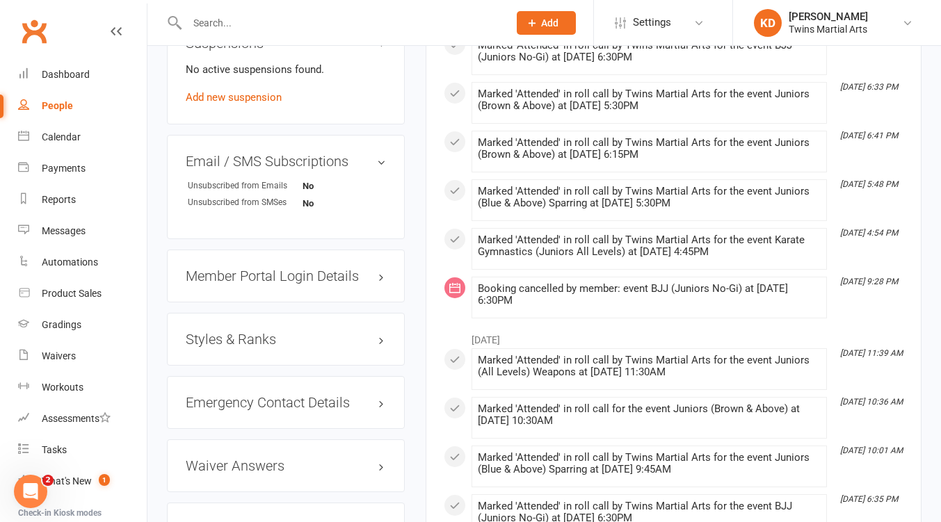
click at [242, 347] on h3 "Styles & Ranks" at bounding box center [286, 339] width 200 height 15
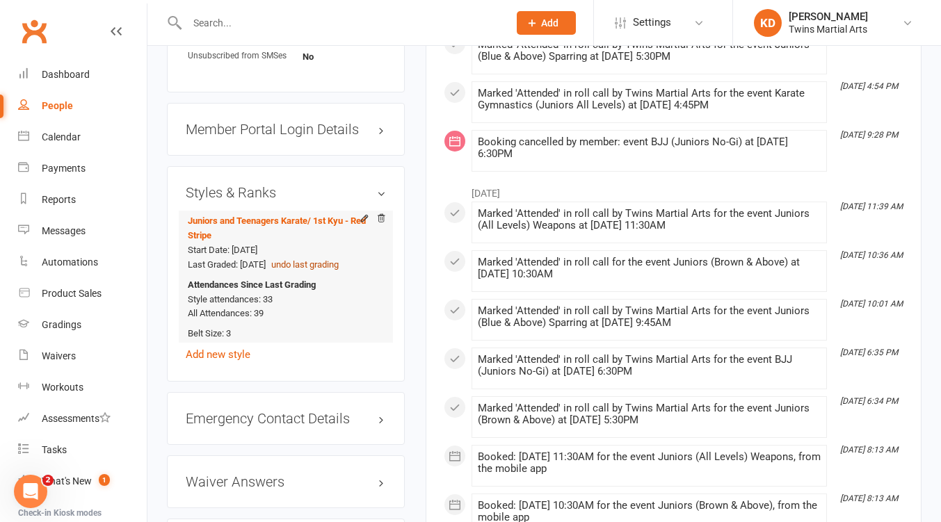
scroll to position [1356, 0]
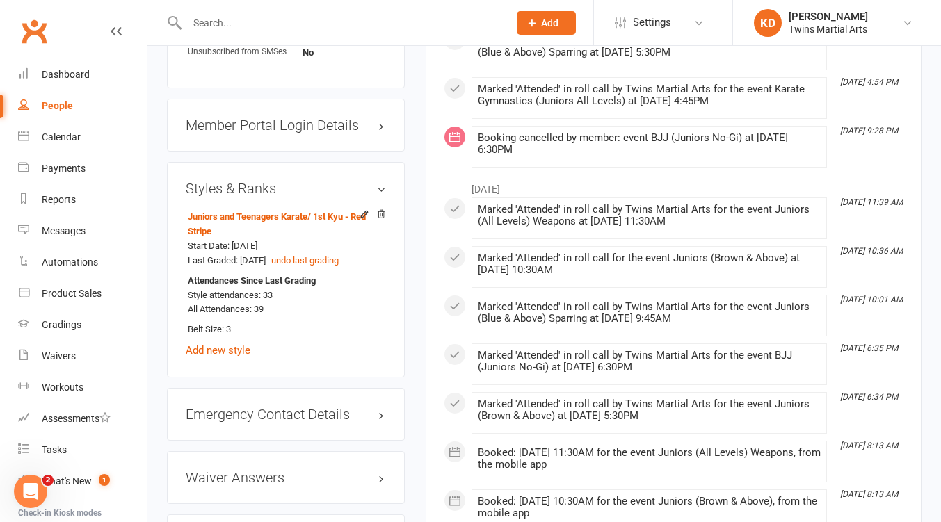
click at [236, 23] on input "text" at bounding box center [341, 22] width 316 height 19
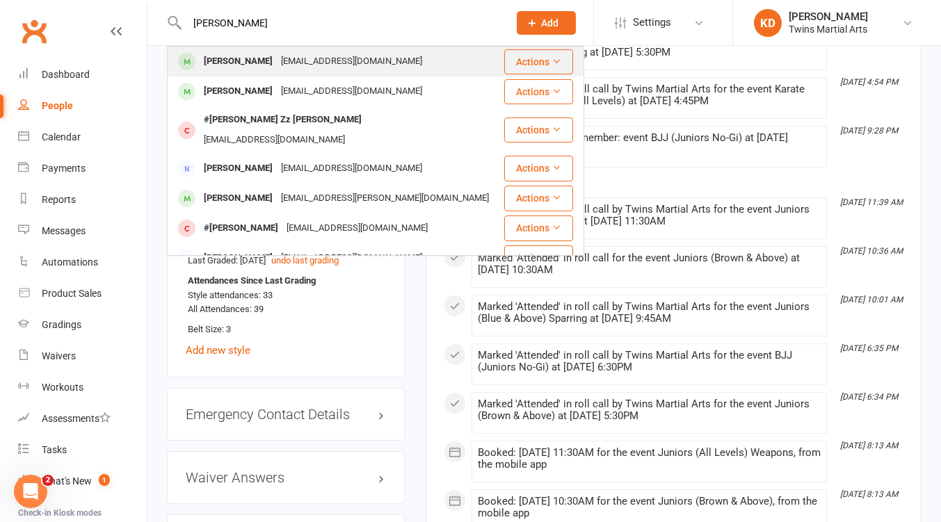
type input "isaac hodges"
click at [262, 66] on div "Isaac Hodges" at bounding box center [238, 61] width 77 height 20
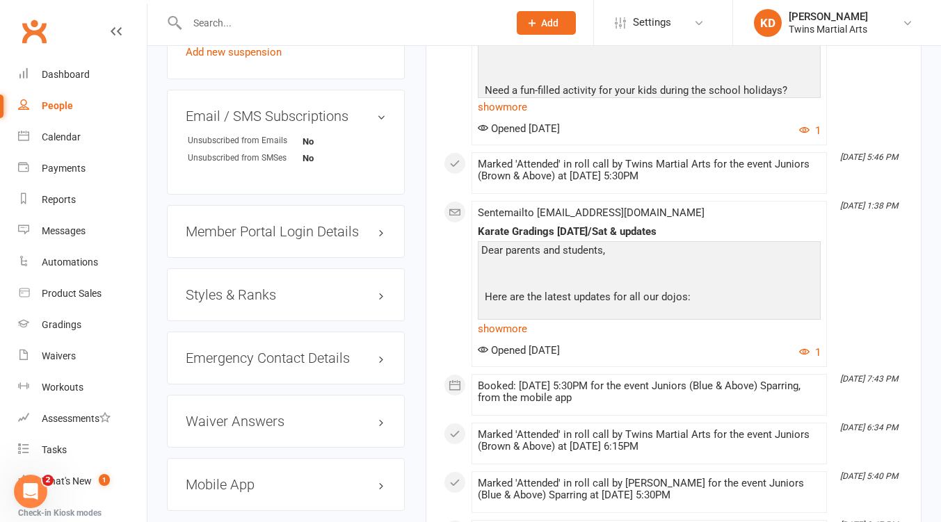
scroll to position [1343, 0]
click at [263, 302] on h3 "Styles & Ranks" at bounding box center [286, 293] width 200 height 15
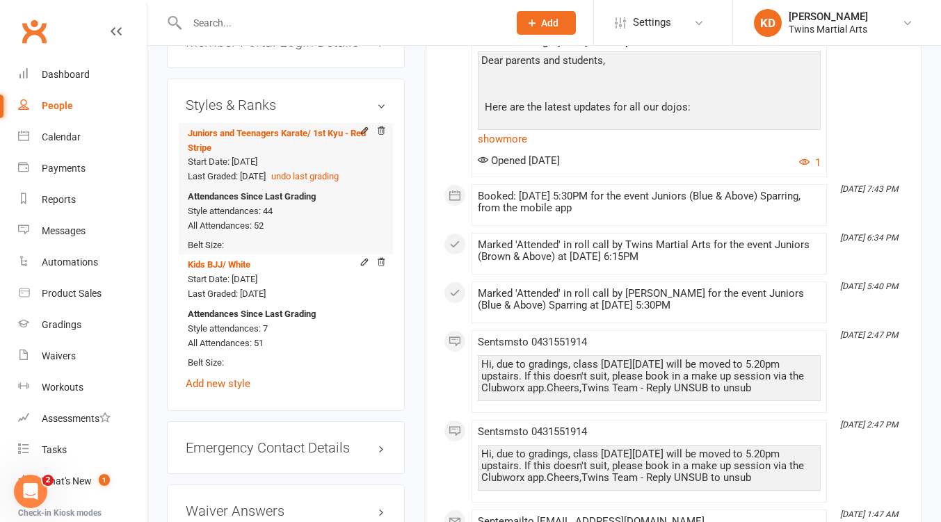
scroll to position [1533, 0]
click at [228, 26] on input "text" at bounding box center [341, 22] width 316 height 19
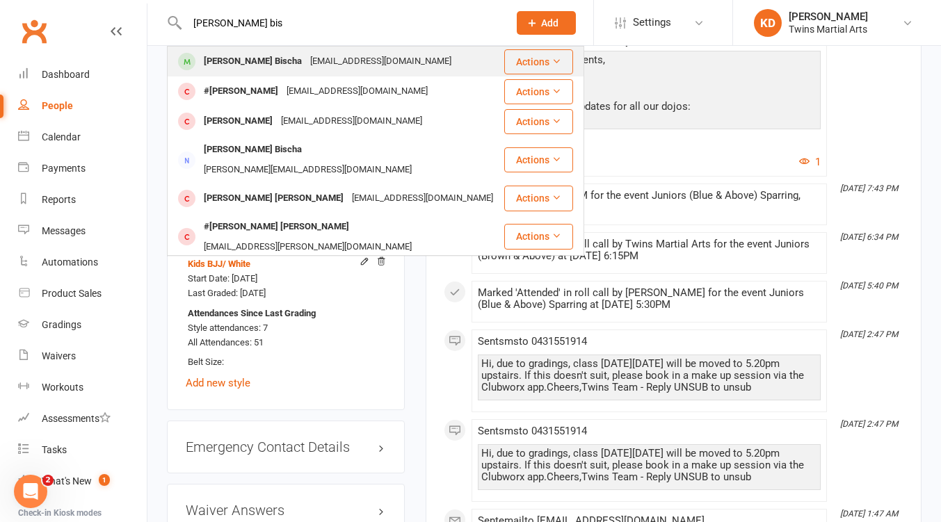
type input "archer bis"
click at [250, 60] on div "Archer Bischa" at bounding box center [253, 61] width 106 height 20
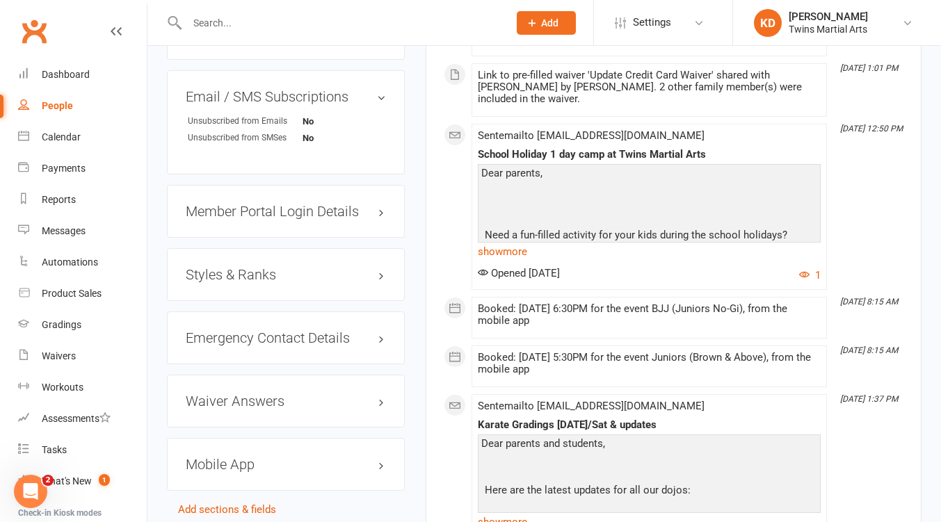
scroll to position [1342, 0]
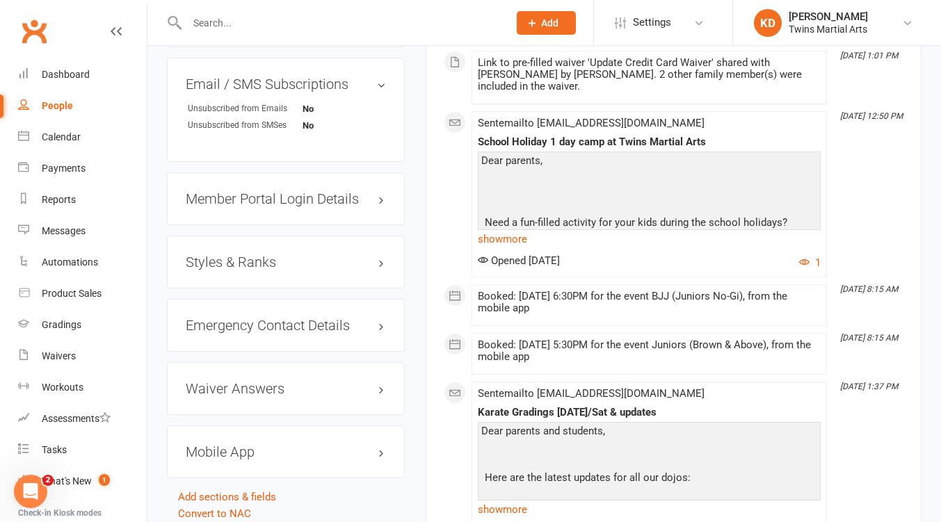
click at [285, 288] on div "Styles & Ranks" at bounding box center [286, 262] width 238 height 53
click at [250, 270] on h3 "Styles & Ranks" at bounding box center [286, 261] width 200 height 15
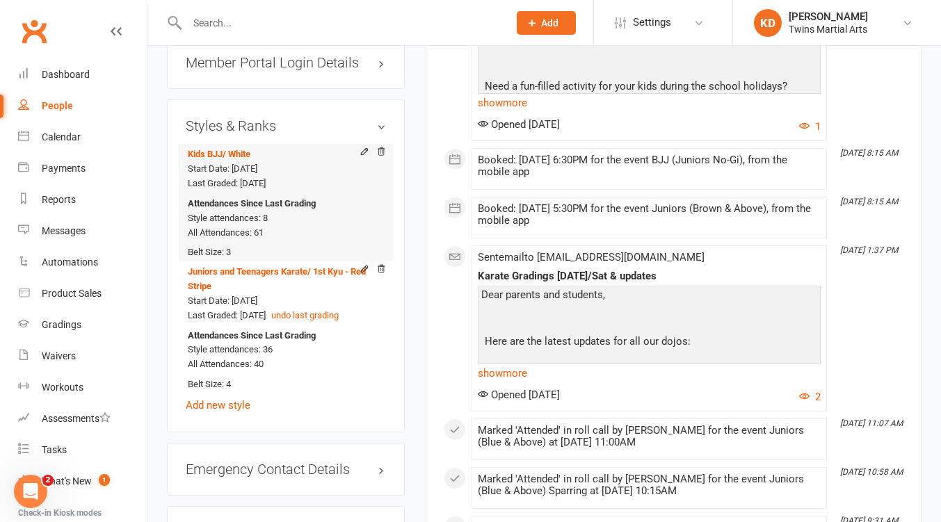
scroll to position [1479, 0]
click at [222, 24] on input "text" at bounding box center [341, 22] width 316 height 19
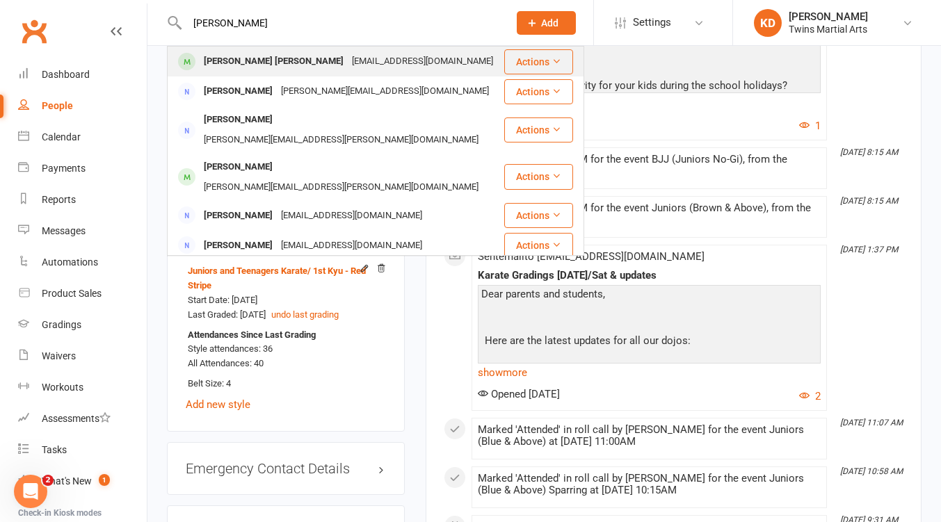
type input "mark seym"
click at [262, 54] on div "Samuel Mark Seymour" at bounding box center [274, 61] width 148 height 20
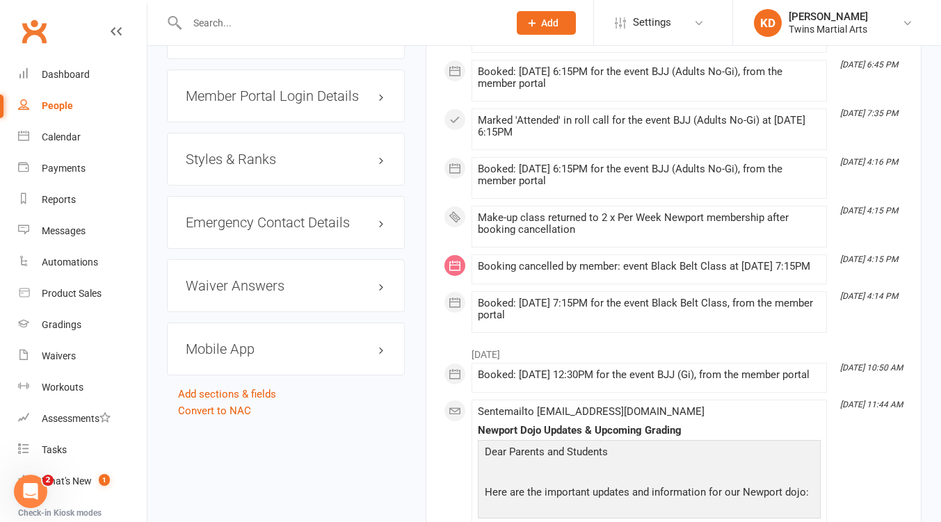
scroll to position [1349, 0]
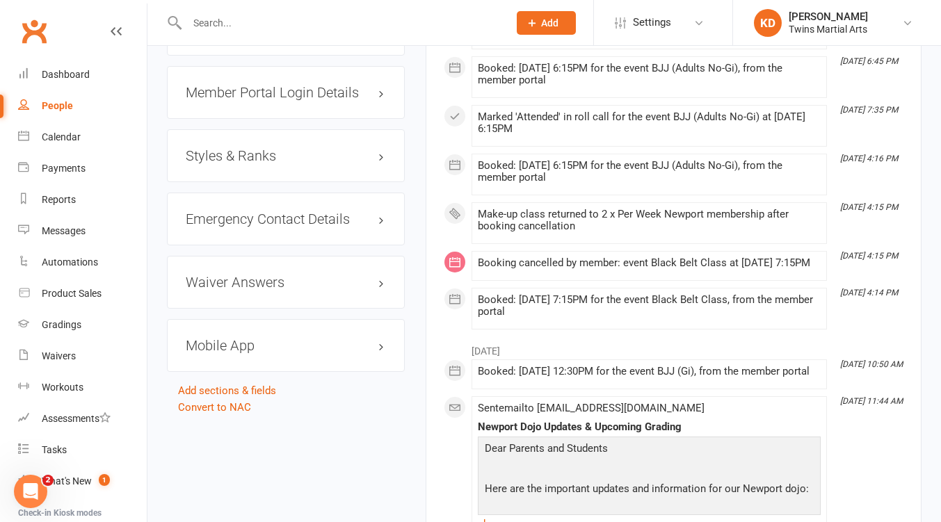
click at [247, 163] on h3 "Styles & Ranks" at bounding box center [286, 155] width 200 height 15
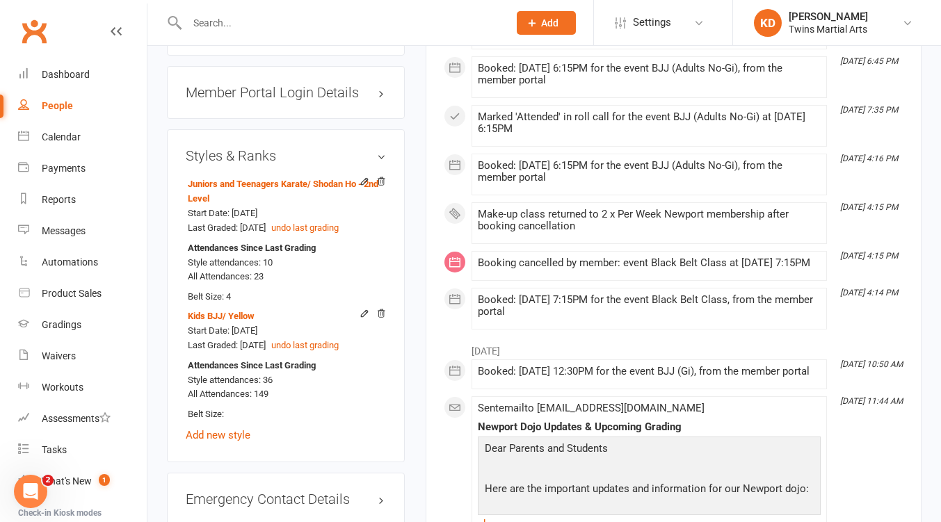
click at [242, 29] on input "text" at bounding box center [341, 22] width 316 height 19
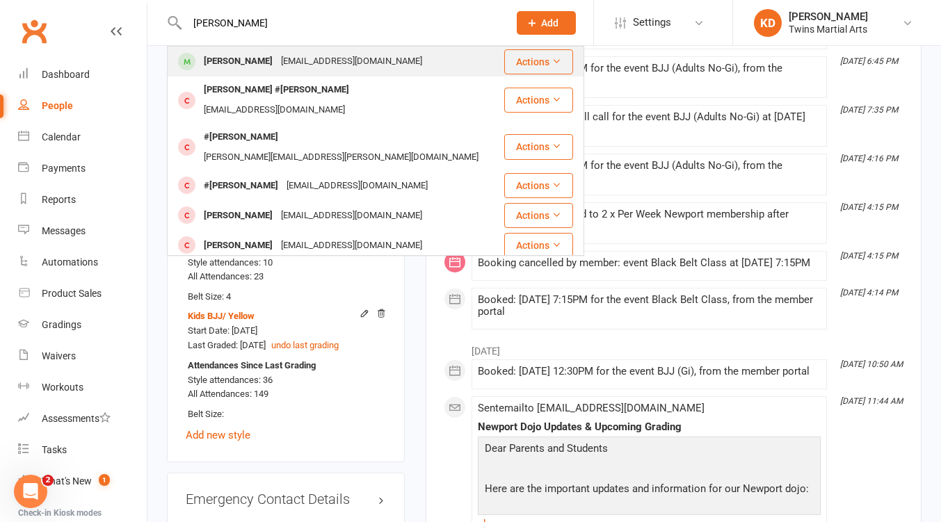
type input "henry clarke"
click at [277, 67] on div "trentnclarke@yahoo.com.au" at bounding box center [351, 61] width 149 height 20
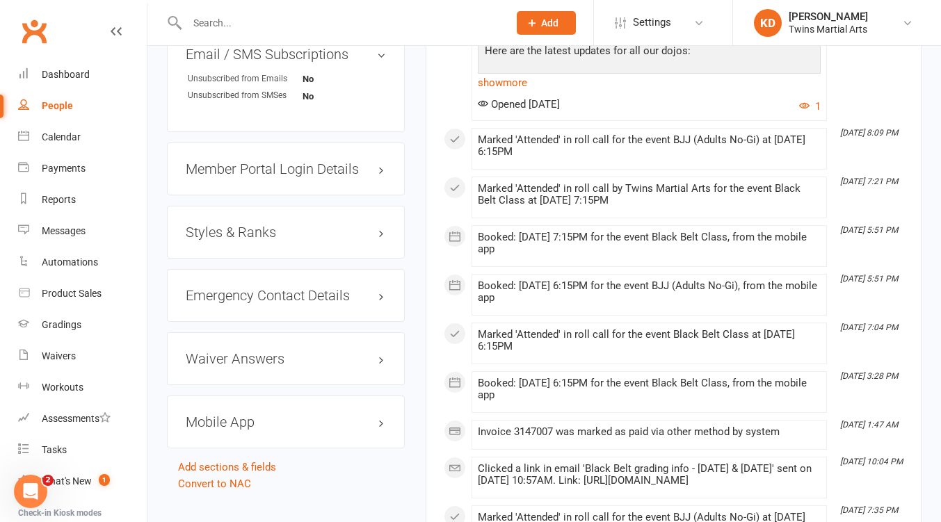
scroll to position [1258, 0]
click at [241, 239] on h3 "Styles & Ranks" at bounding box center [286, 231] width 200 height 15
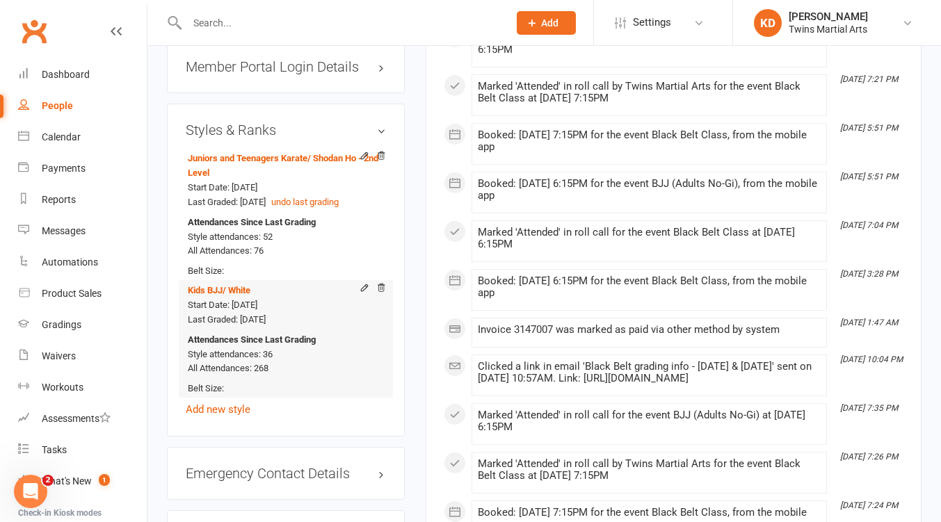
scroll to position [1360, 0]
click at [212, 24] on input "text" at bounding box center [341, 22] width 316 height 19
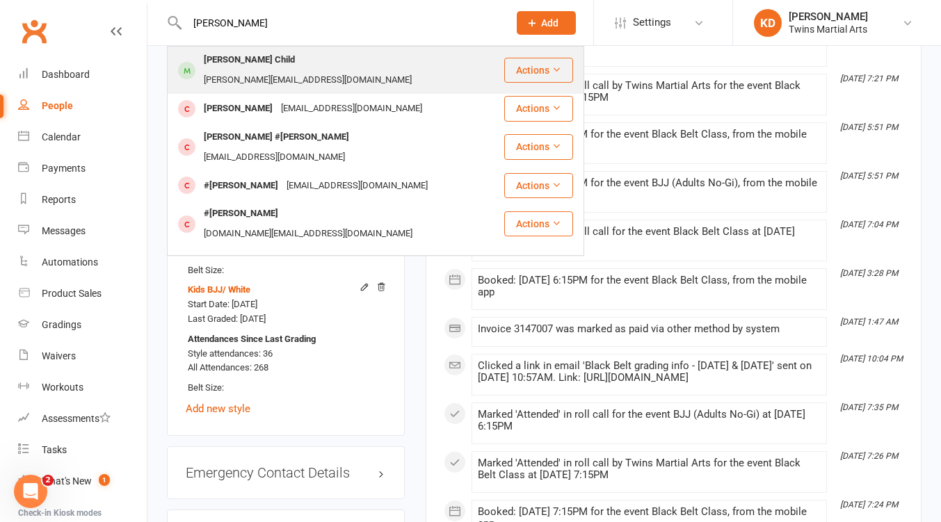
type input "harrison child"
click at [256, 61] on div "Harrison Child" at bounding box center [249, 60] width 99 height 20
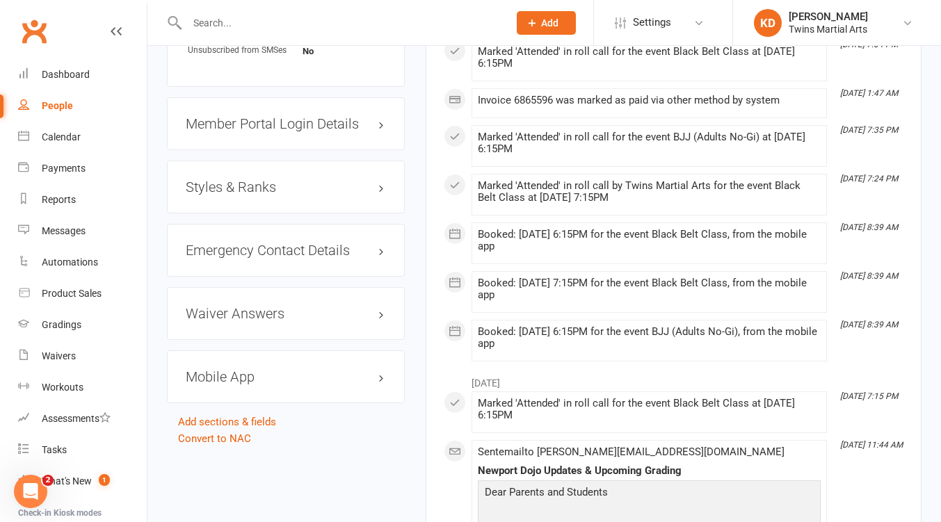
scroll to position [1331, 0]
click at [272, 213] on div "Styles & Ranks" at bounding box center [286, 186] width 238 height 53
click at [250, 194] on h3 "Styles & Ranks" at bounding box center [286, 186] width 200 height 15
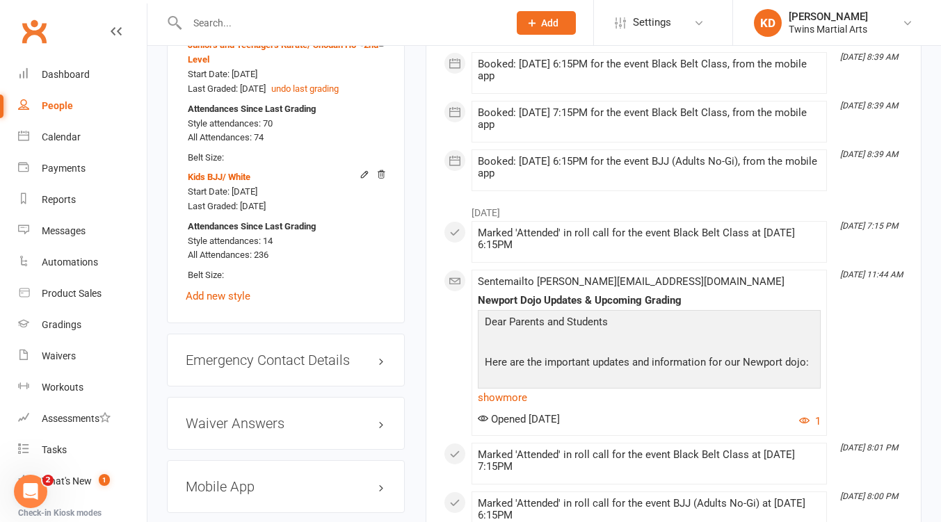
scroll to position [1502, 0]
click at [249, 25] on input "text" at bounding box center [341, 22] width 316 height 19
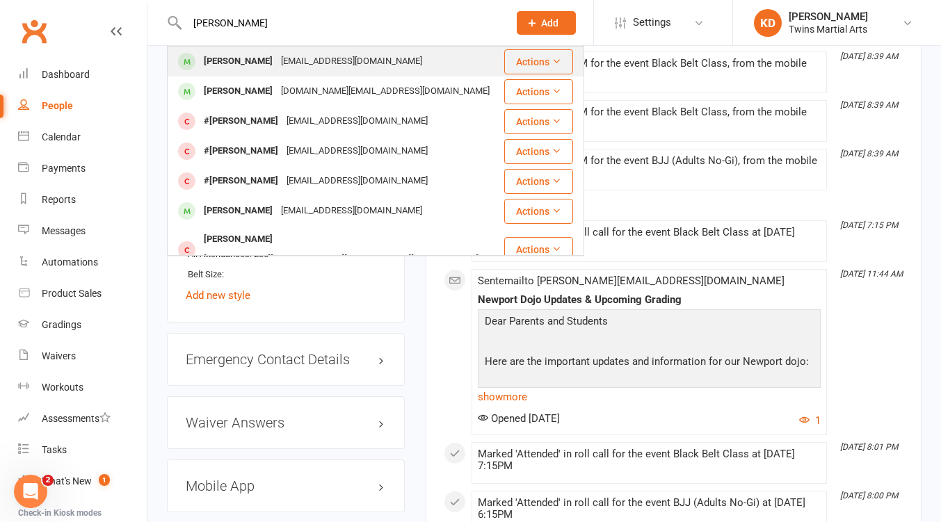
type input "jack prent"
click at [272, 60] on div "Jack Prentice-Evans" at bounding box center [238, 61] width 77 height 20
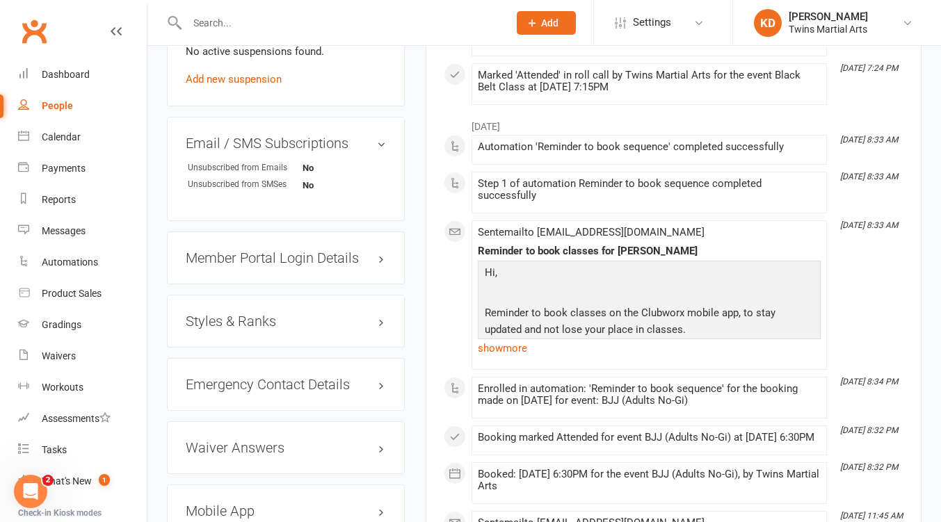
scroll to position [1198, 0]
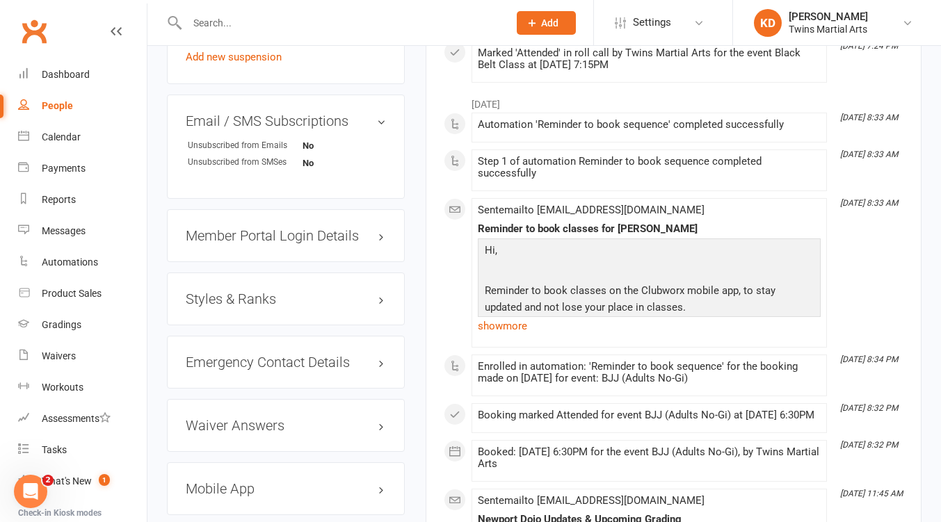
click at [266, 307] on h3 "Styles & Ranks" at bounding box center [286, 298] width 200 height 15
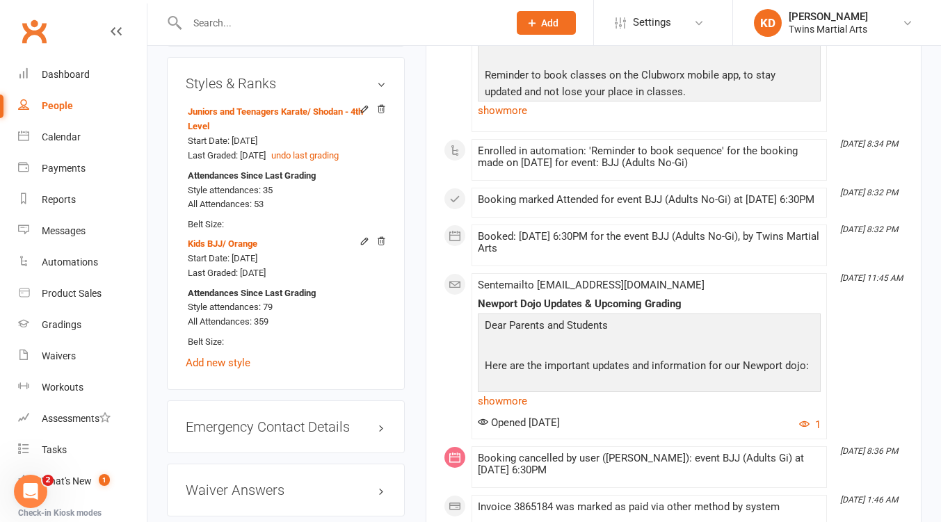
scroll to position [1418, 0]
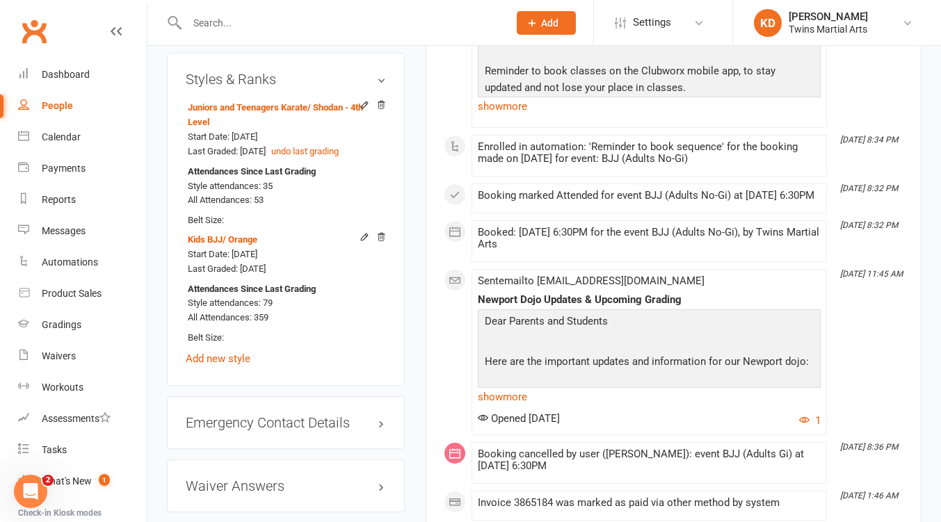
click at [213, 24] on input "text" at bounding box center [341, 22] width 316 height 19
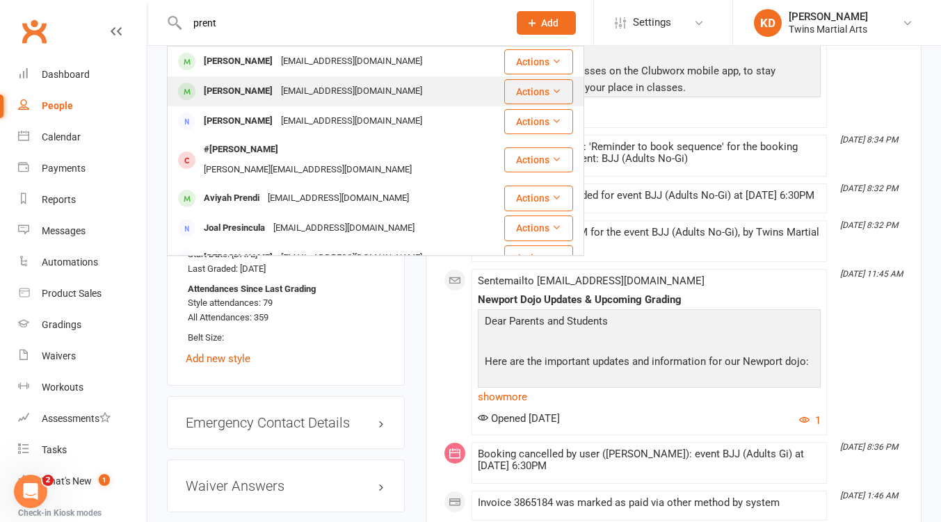
type input "prent"
click at [252, 88] on div "Mackenzie Prentice-Evans" at bounding box center [238, 91] width 77 height 20
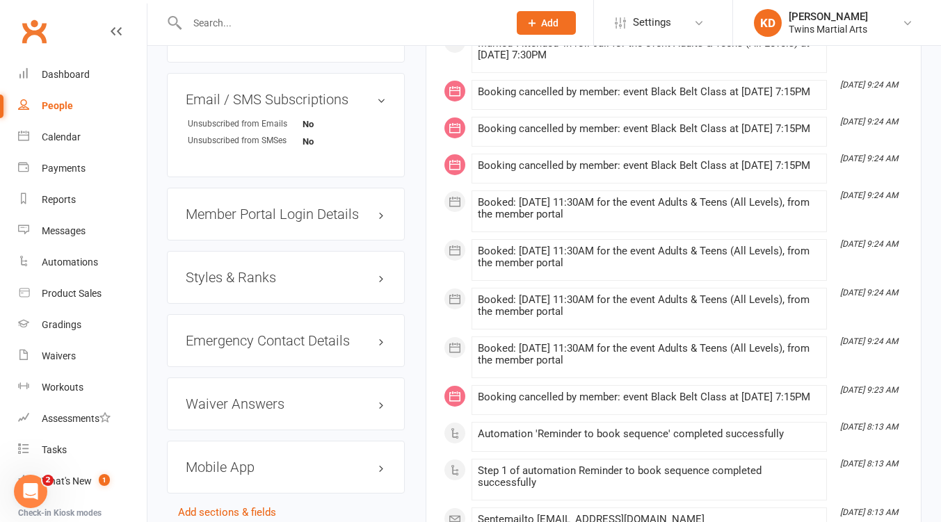
scroll to position [1221, 0]
click at [270, 284] on h3 "Styles & Ranks" at bounding box center [286, 276] width 200 height 15
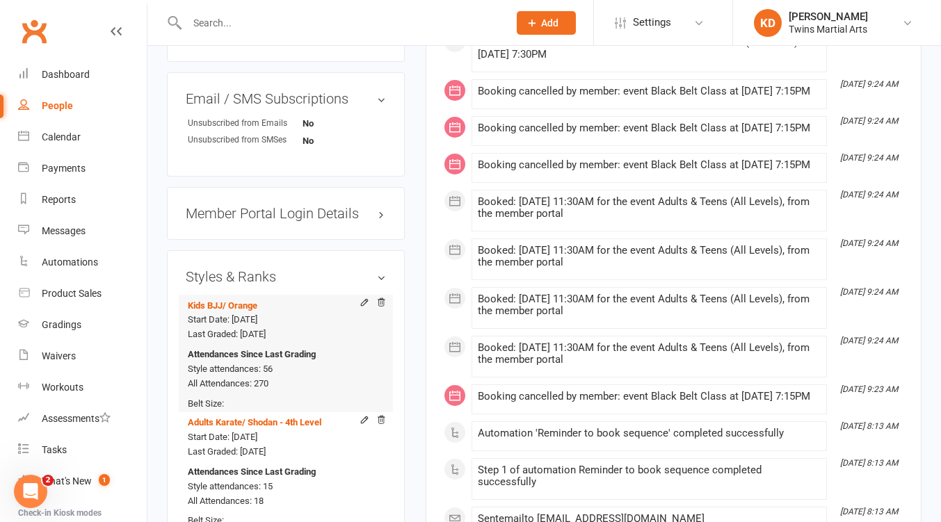
scroll to position [1416, 0]
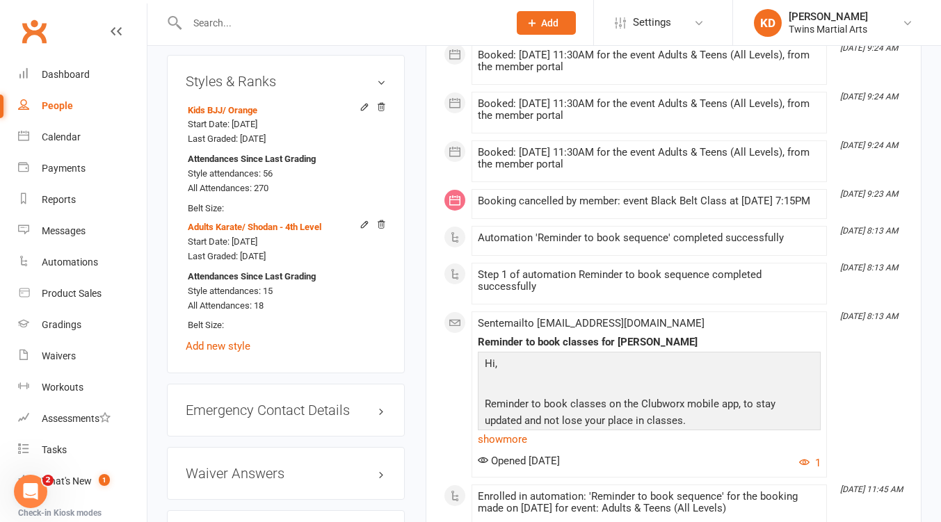
click at [250, 22] on input "text" at bounding box center [341, 22] width 316 height 19
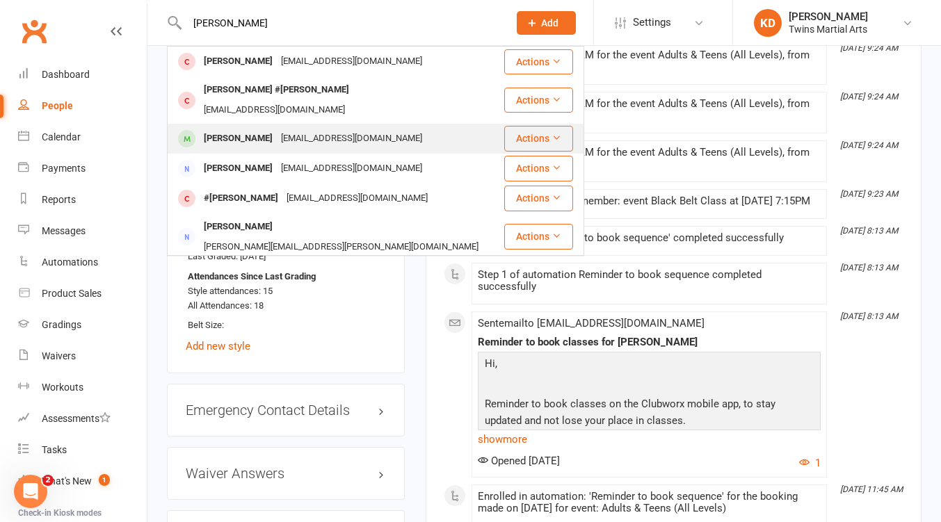
type input "davies"
click at [282, 129] on div "majdav@gmail.com" at bounding box center [351, 139] width 149 height 20
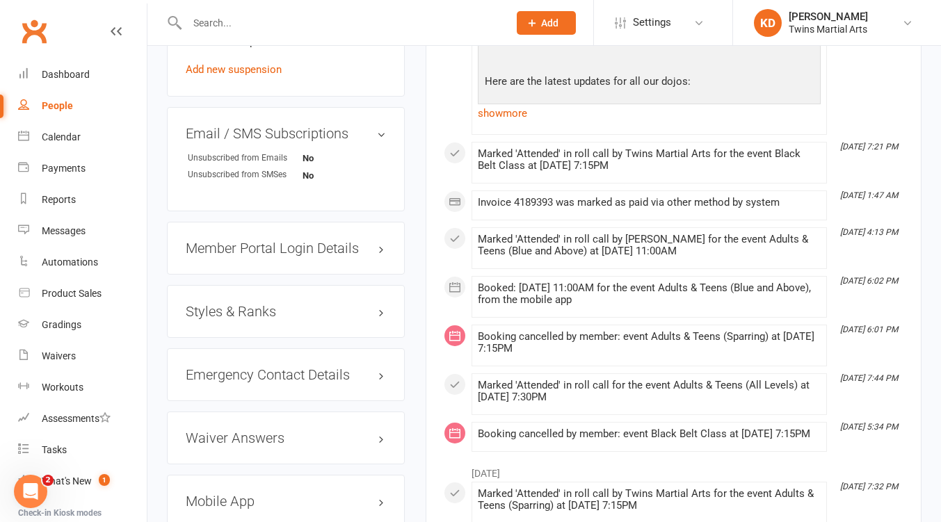
scroll to position [1176, 0]
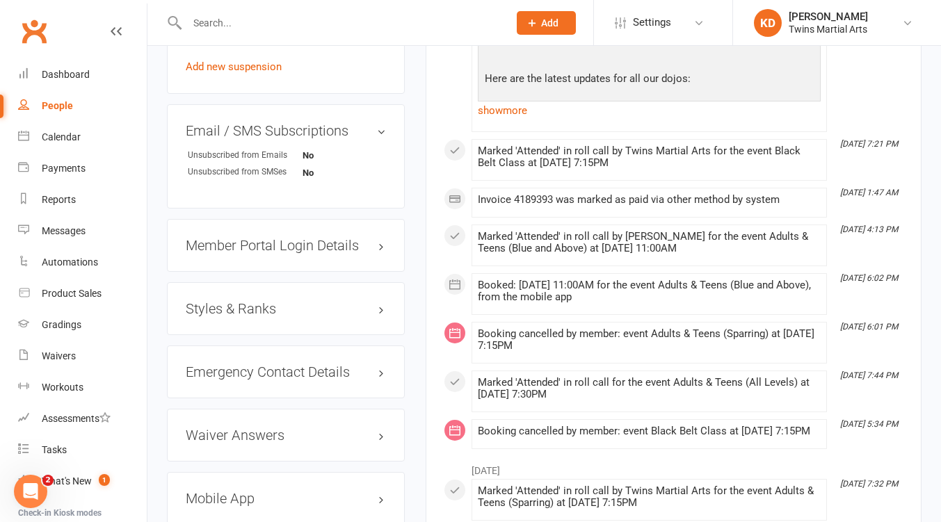
click at [253, 335] on div "Styles & Ranks" at bounding box center [286, 308] width 238 height 53
click at [268, 316] on h3 "Styles & Ranks" at bounding box center [286, 308] width 200 height 15
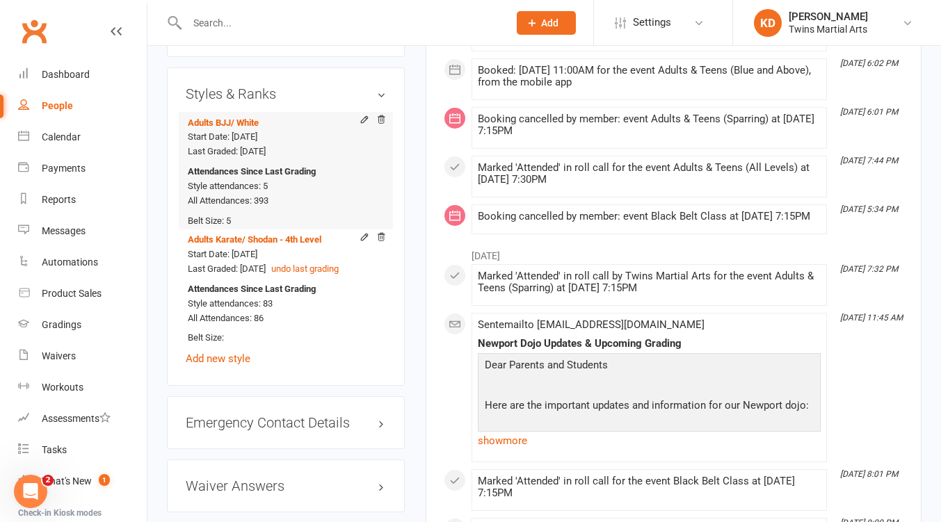
scroll to position [1392, 0]
click at [212, 21] on input "text" at bounding box center [341, 22] width 316 height 19
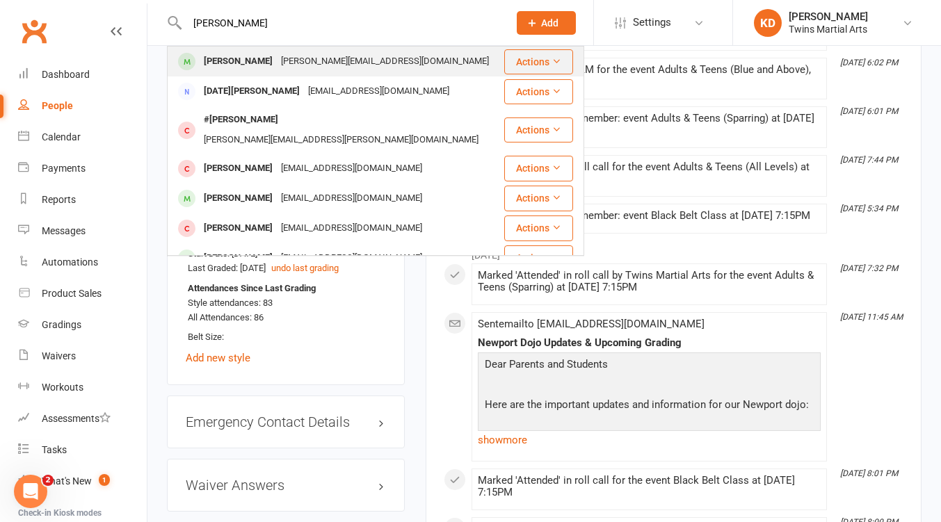
type input "lucian"
click at [250, 65] on div "[PERSON_NAME]" at bounding box center [238, 61] width 77 height 20
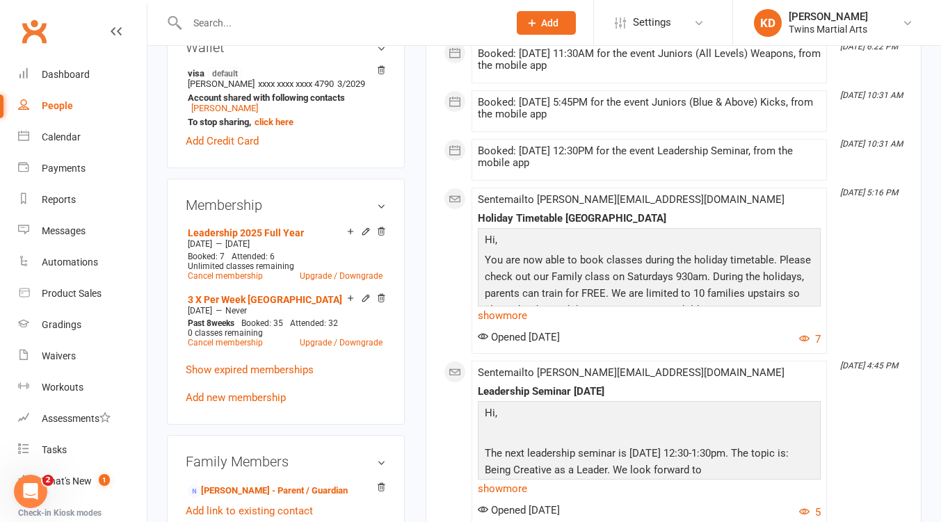
scroll to position [724, 0]
click at [225, 26] on input "text" at bounding box center [341, 22] width 316 height 19
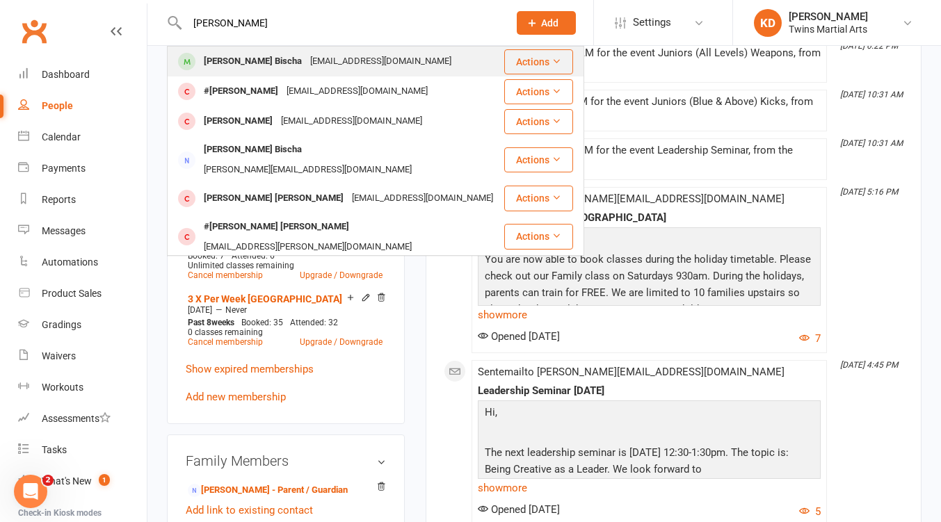
type input "archer"
click at [243, 67] on div "Archer Bischa" at bounding box center [253, 61] width 106 height 20
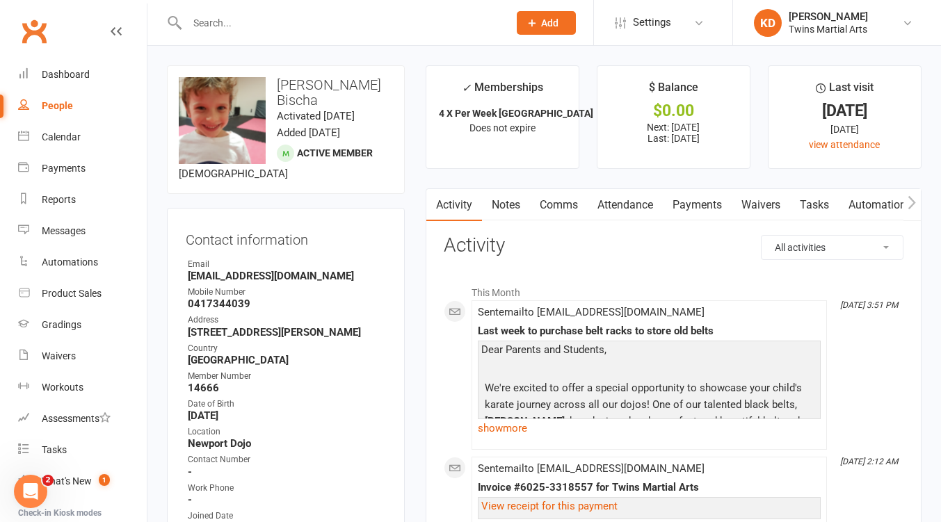
click at [41, 18] on link "Clubworx" at bounding box center [34, 31] width 35 height 35
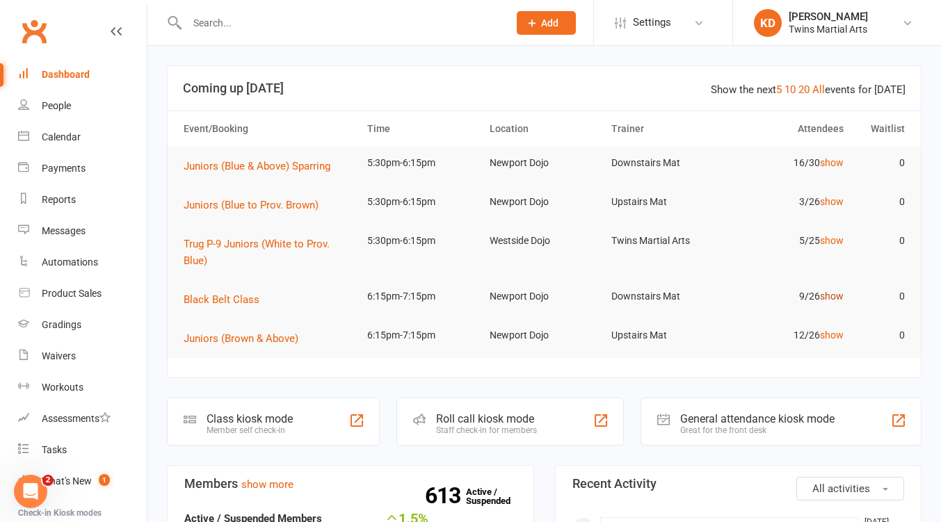
click at [828, 295] on link "show" at bounding box center [832, 296] width 24 height 11
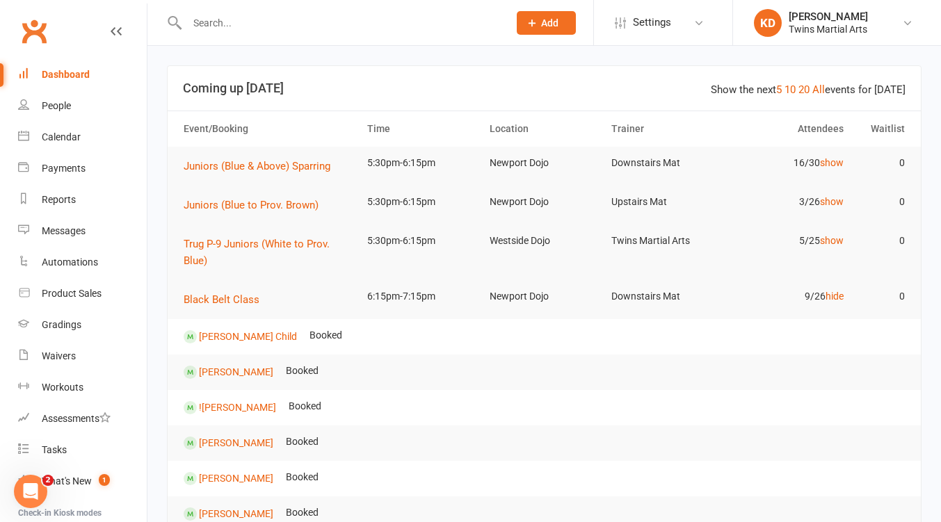
click at [31, 28] on link "Clubworx" at bounding box center [34, 31] width 35 height 35
